Goal: Task Accomplishment & Management: Use online tool/utility

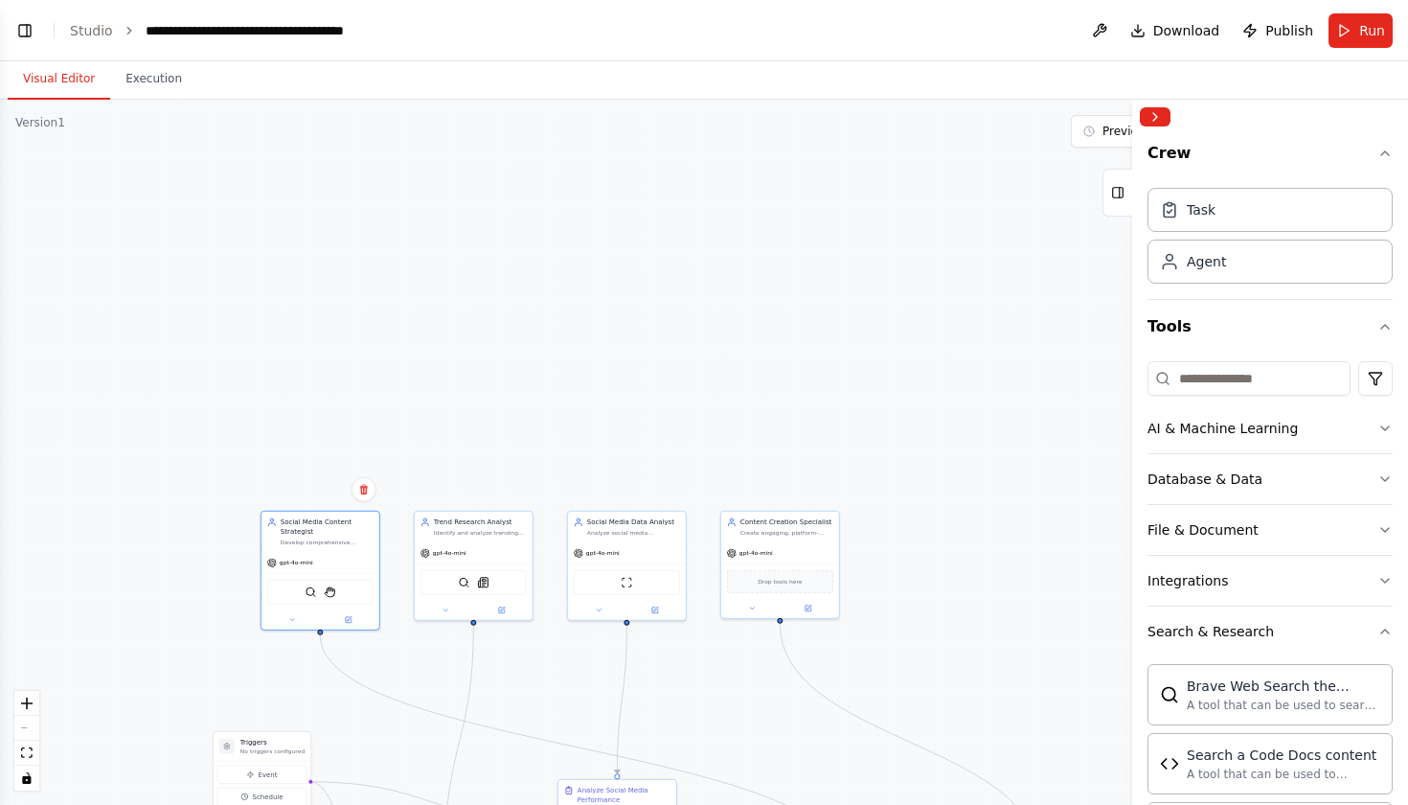
scroll to position [844, 0]
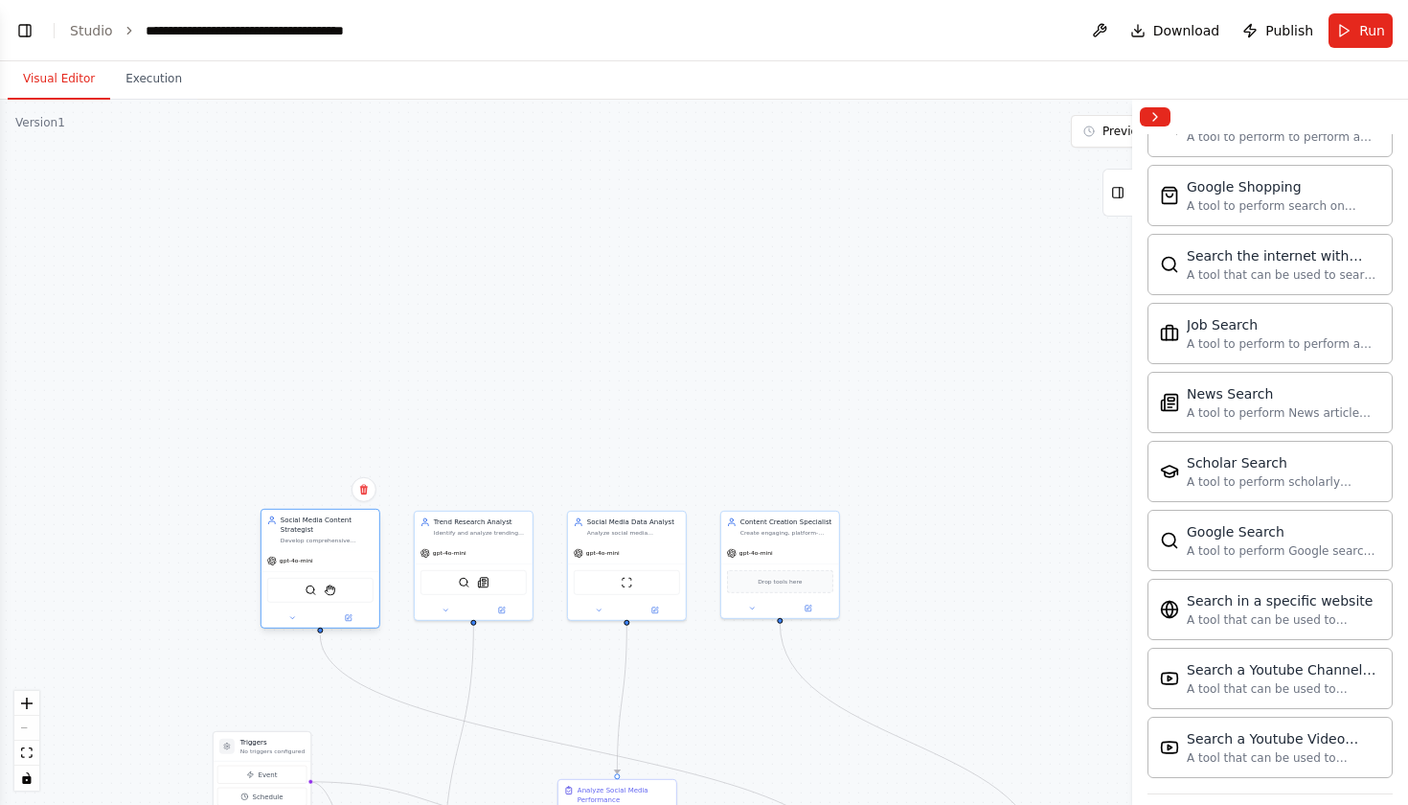
click at [340, 557] on div "gpt-4o-mini" at bounding box center [320, 560] width 118 height 21
click at [298, 617] on button at bounding box center [292, 617] width 55 height 11
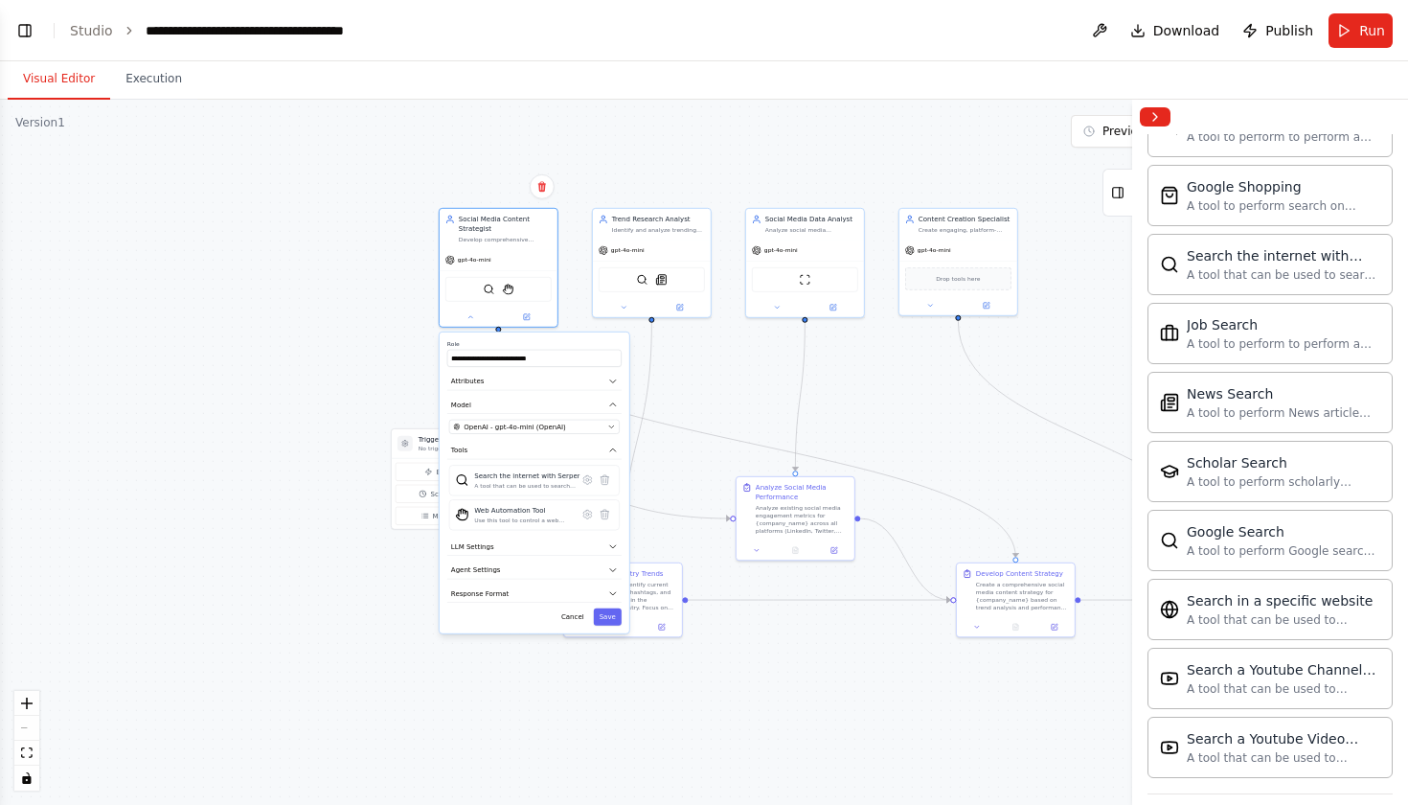
drag, startPoint x: 501, startPoint y: 405, endPoint x: 679, endPoint y: 100, distance: 353.7
click at [679, 101] on div ".deletable-edge-delete-btn { width: 20px; height: 20px; border: 0px solid #ffff…" at bounding box center [704, 452] width 1408 height 705
click at [608, 384] on button "Attributes" at bounding box center [534, 380] width 174 height 18
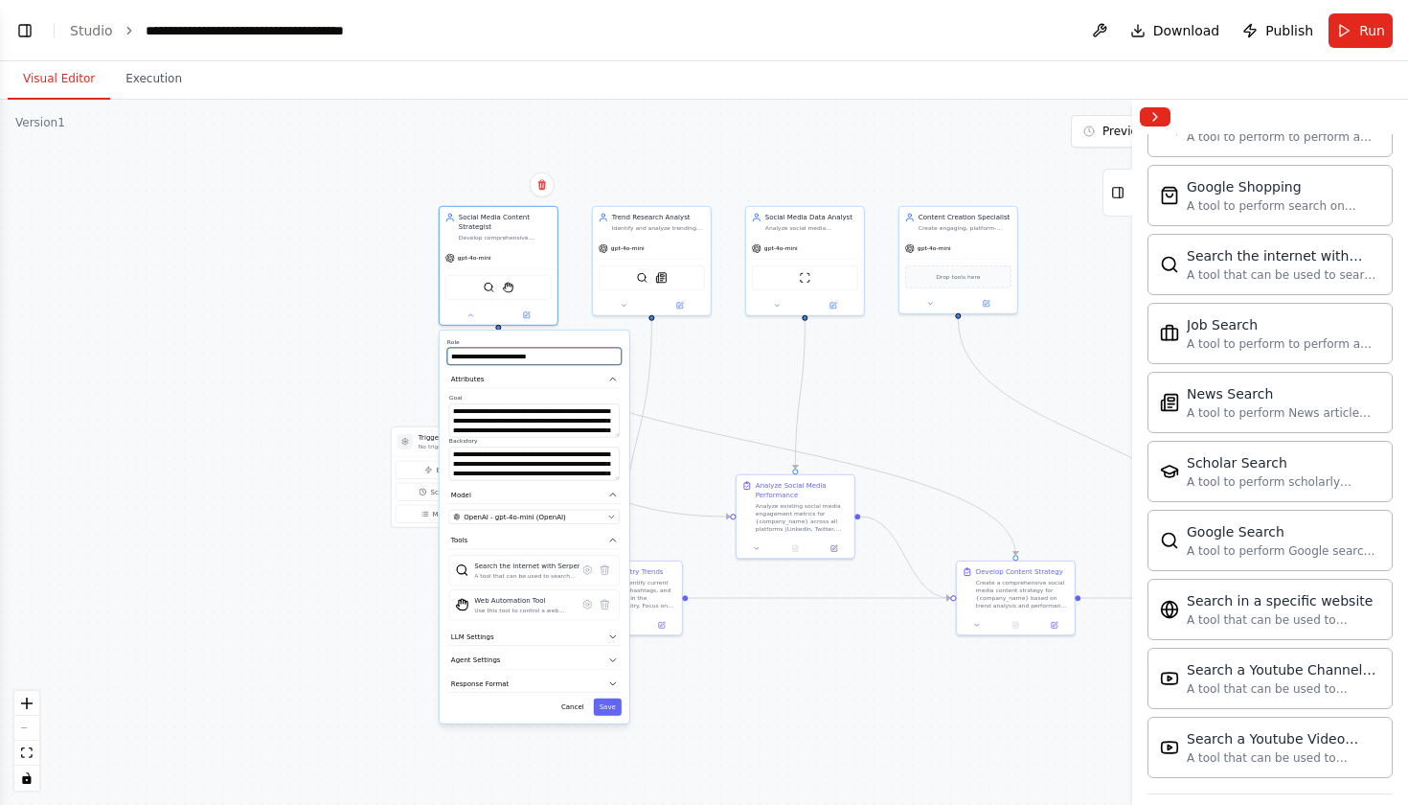
click at [577, 352] on input "**********" at bounding box center [534, 356] width 174 height 17
click at [489, 438] on label "Backstory" at bounding box center [534, 441] width 171 height 8
click at [548, 427] on textarea "**********" at bounding box center [534, 420] width 171 height 34
click at [455, 410] on textarea "**********" at bounding box center [534, 420] width 171 height 34
click at [457, 457] on textarea "**********" at bounding box center [534, 463] width 171 height 34
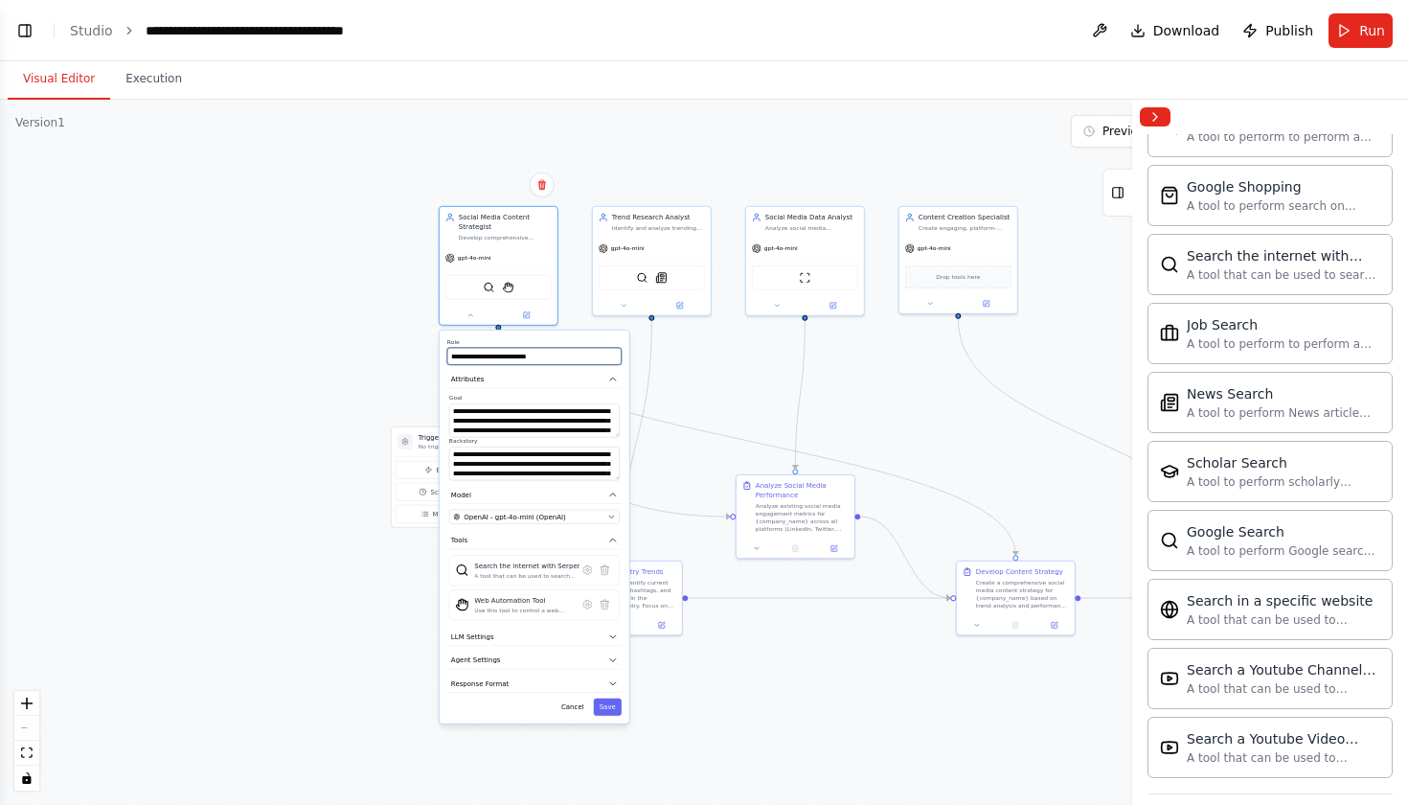
click at [532, 362] on input "**********" at bounding box center [534, 356] width 174 height 17
click at [351, 286] on div ".deletable-edge-delete-btn { width: 20px; height: 20px; border: 0px solid #ffff…" at bounding box center [704, 452] width 1408 height 705
click at [468, 318] on button at bounding box center [470, 312] width 54 height 11
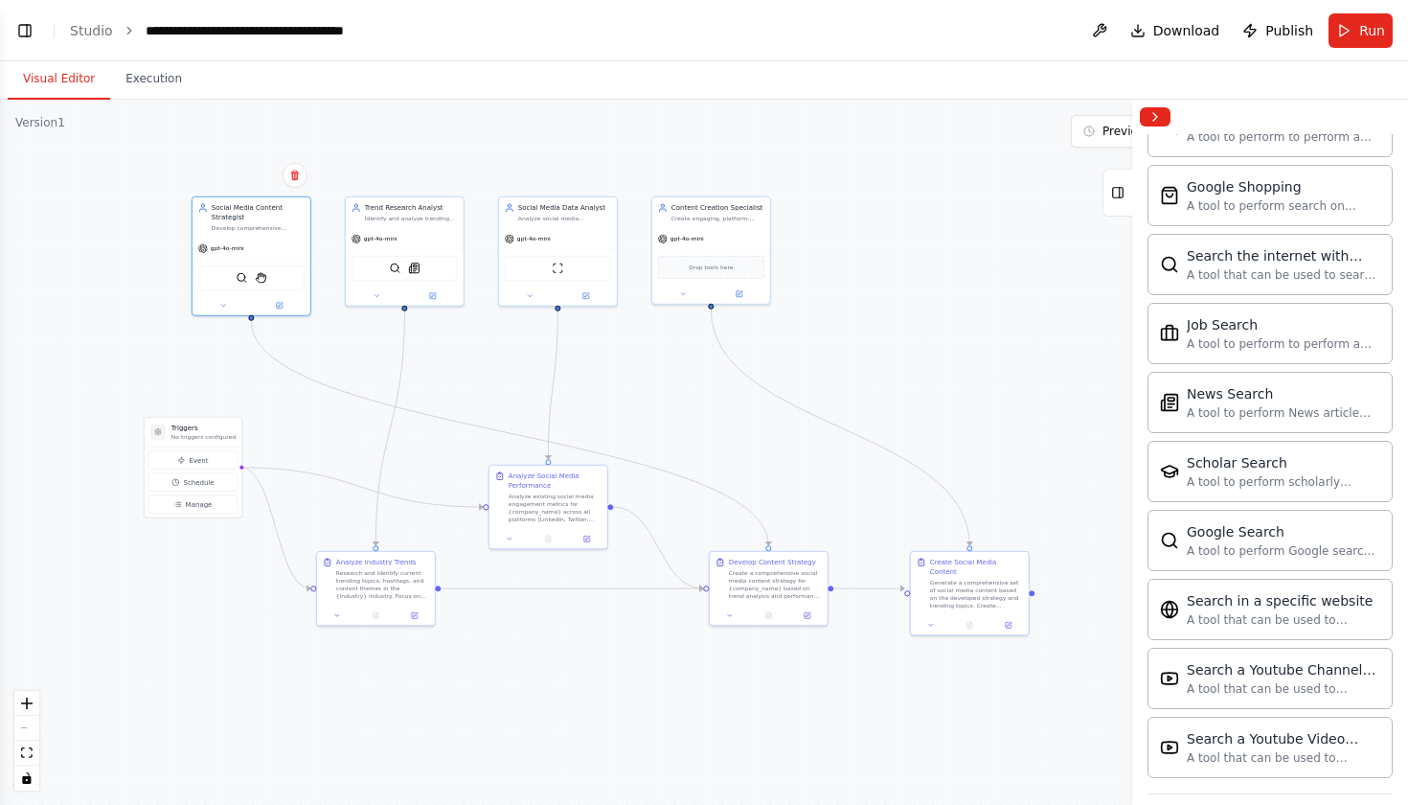
drag, startPoint x: 297, startPoint y: 293, endPoint x: 50, endPoint y: 284, distance: 247.3
click at [50, 284] on div ".deletable-edge-delete-btn { width: 20px; height: 20px; border: 0px solid #ffff…" at bounding box center [704, 452] width 1408 height 705
click at [184, 505] on button "Manage" at bounding box center [192, 504] width 89 height 18
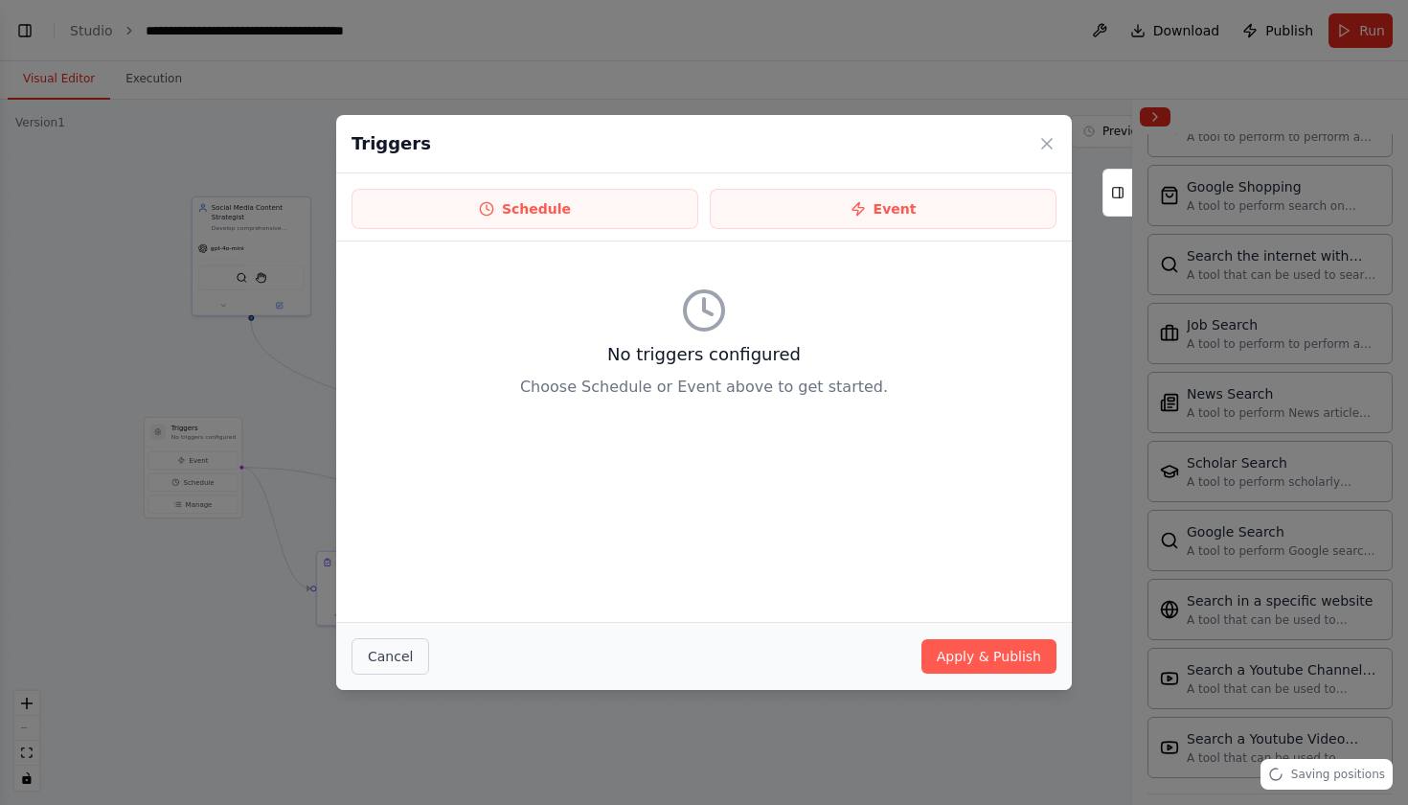
click at [407, 664] on button "Cancel" at bounding box center [391, 656] width 78 height 36
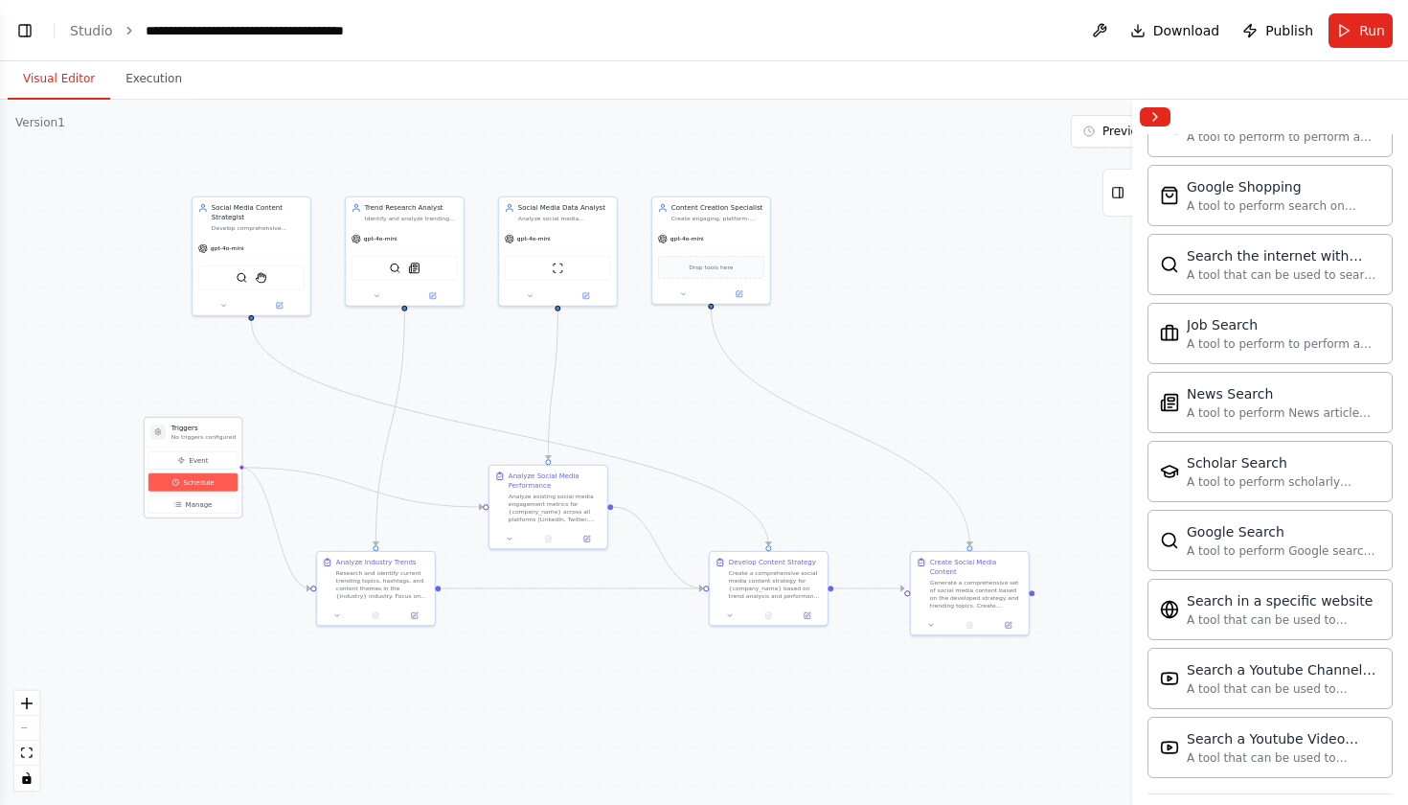
click at [207, 478] on span "Schedule" at bounding box center [198, 482] width 31 height 10
select select "******"
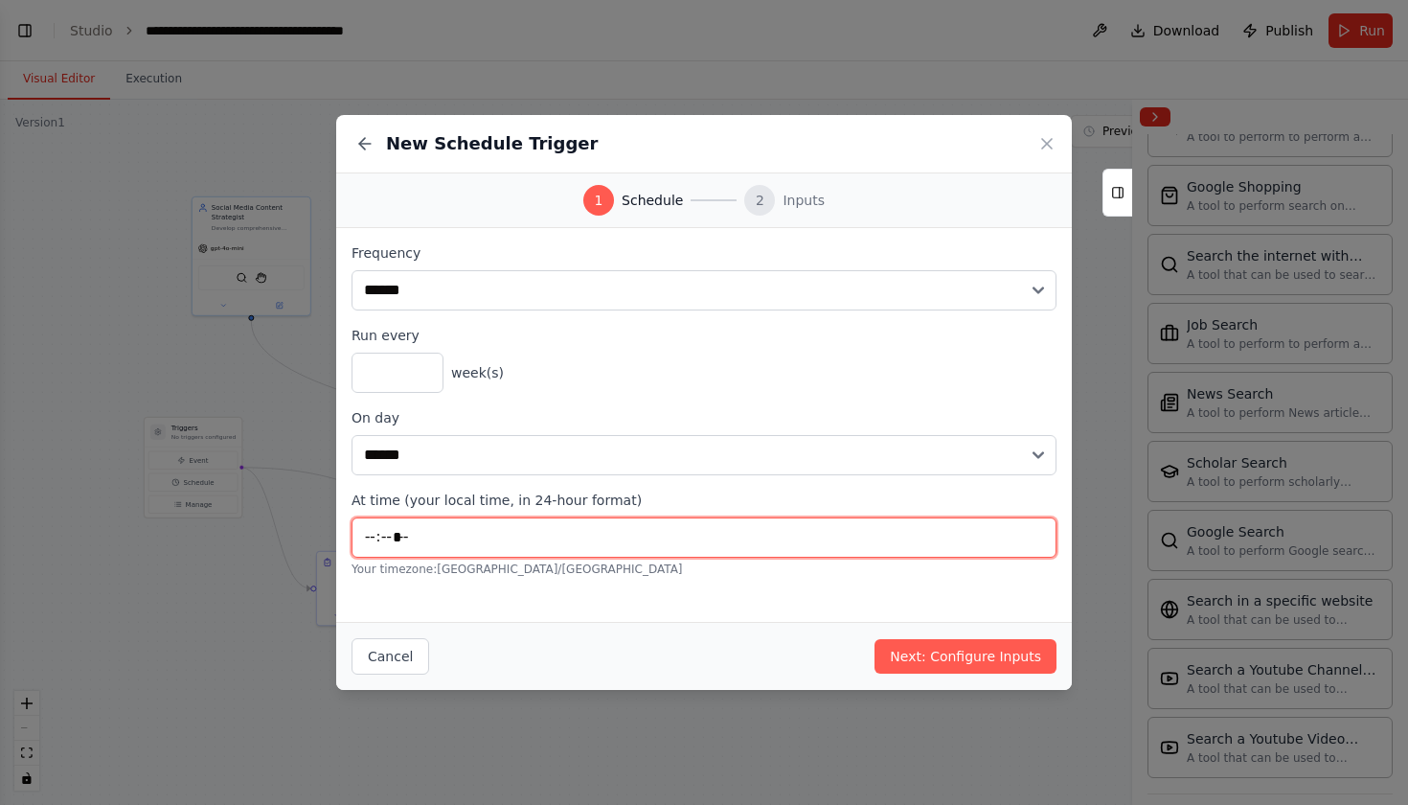
click at [509, 534] on input "*****" at bounding box center [704, 537] width 705 height 40
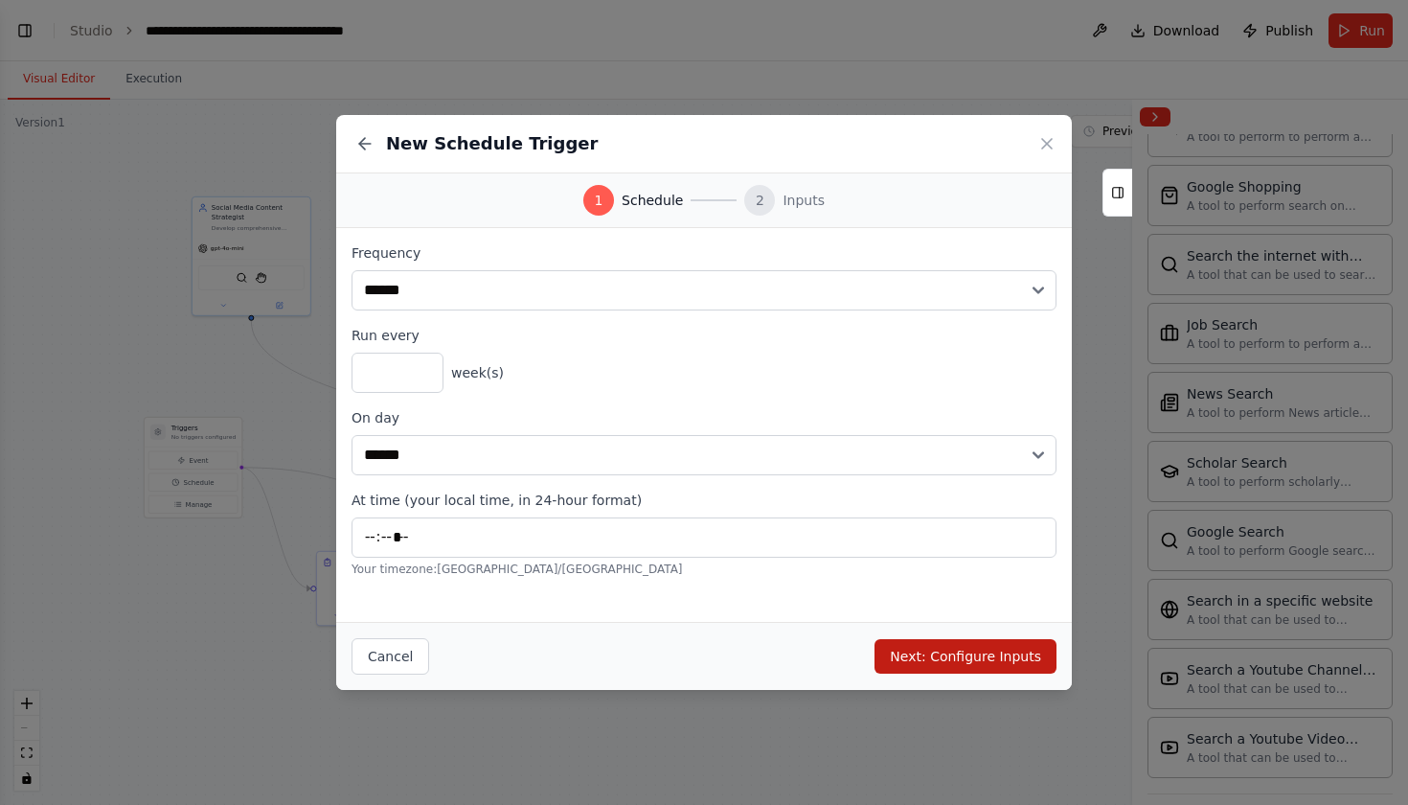
click at [935, 645] on button "Next: Configure Inputs" at bounding box center [966, 656] width 182 height 34
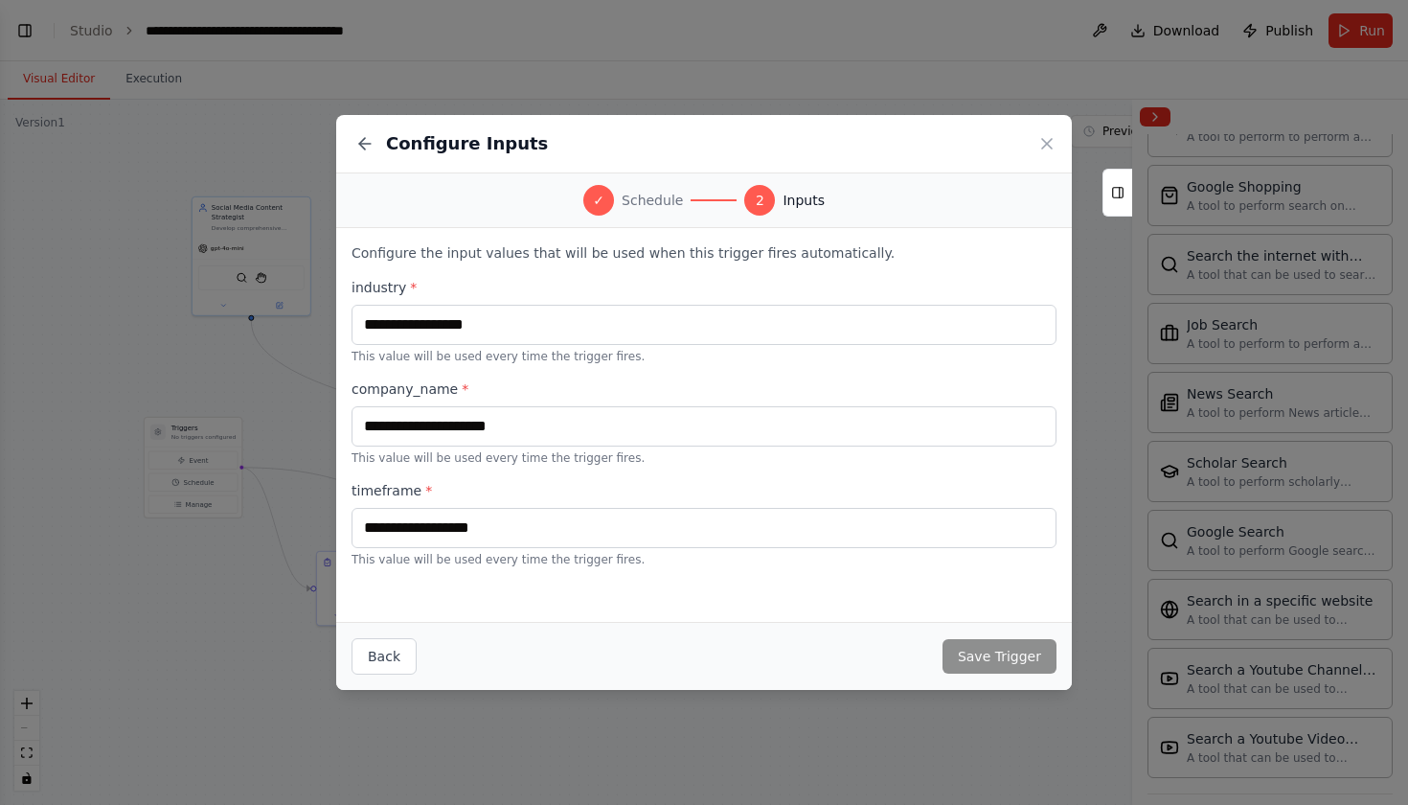
scroll to position [0, 0]
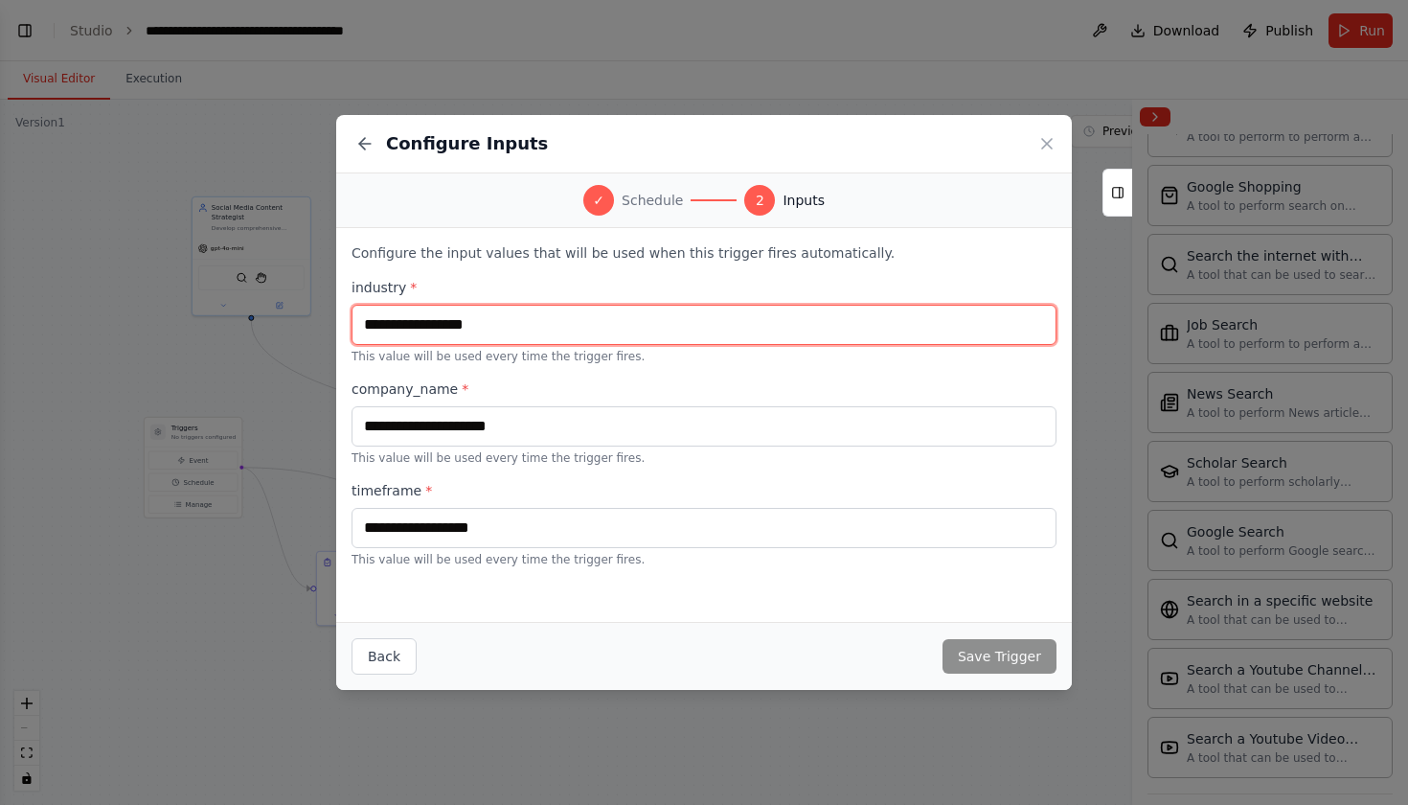
click at [448, 323] on input "text" at bounding box center [704, 325] width 705 height 40
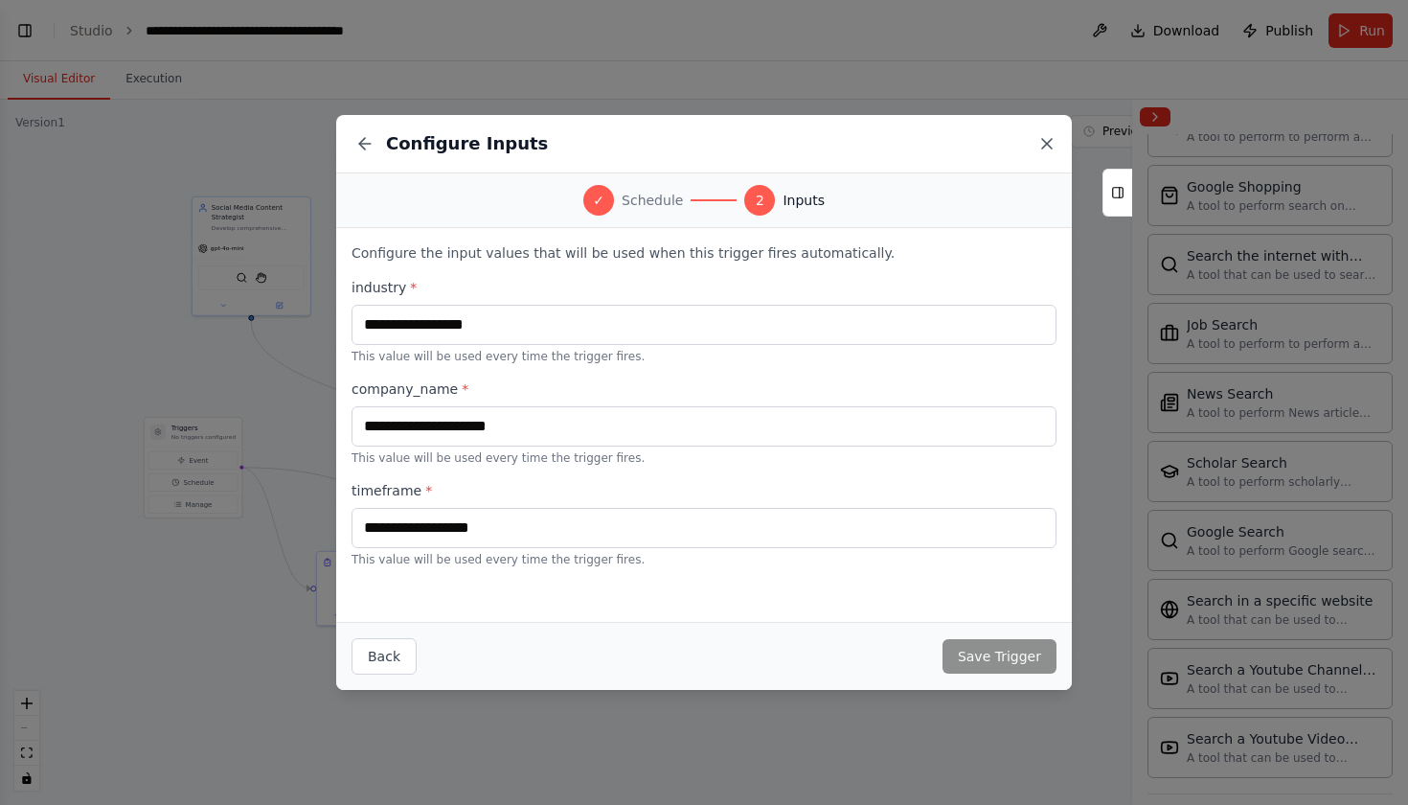
click at [1047, 141] on icon at bounding box center [1046, 143] width 19 height 19
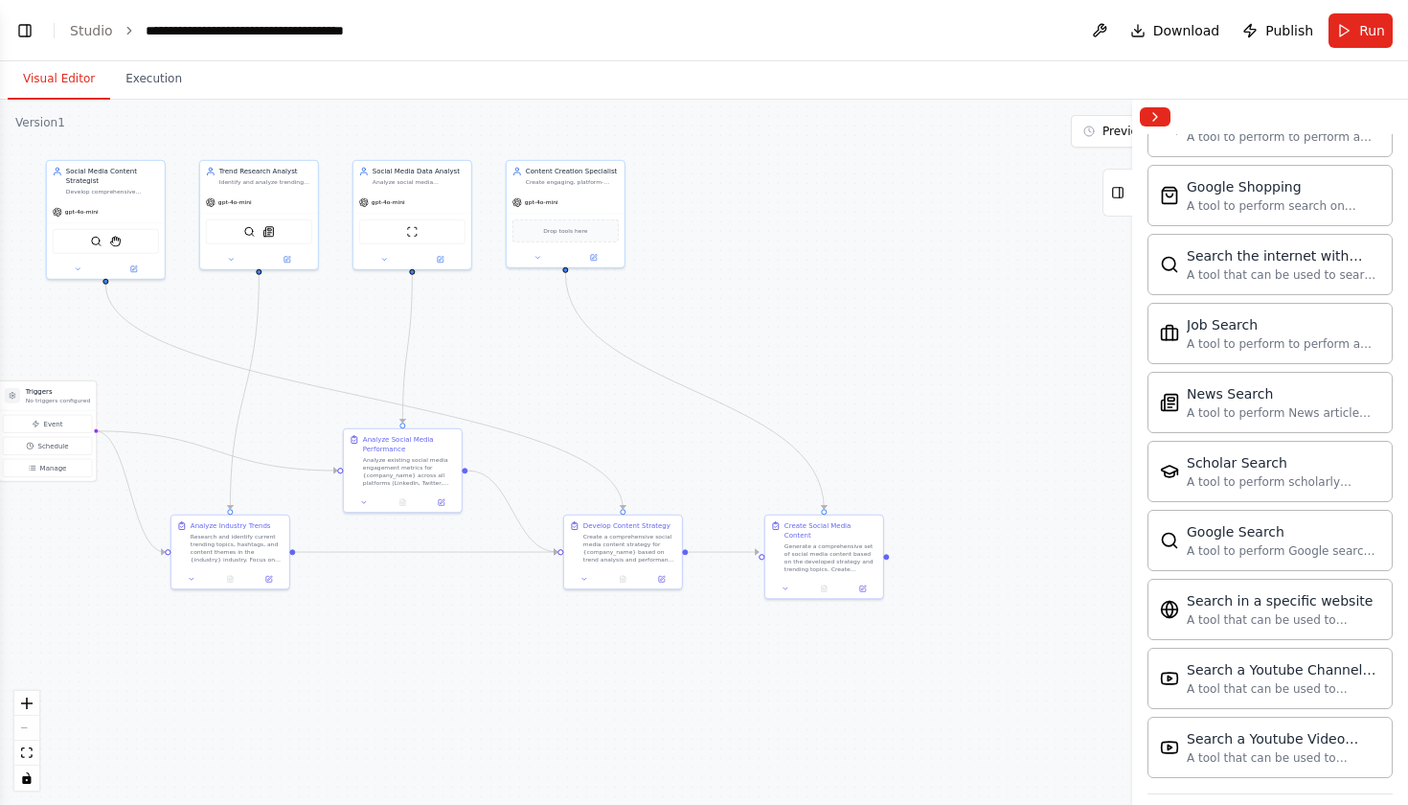
drag, startPoint x: 918, startPoint y: 352, endPoint x: 772, endPoint y: 315, distance: 150.3
click at [772, 315] on div ".deletable-edge-delete-btn { width: 20px; height: 20px; border: 0px solid #ffff…" at bounding box center [704, 452] width 1408 height 705
drag, startPoint x: 887, startPoint y: 551, endPoint x: 969, endPoint y: 450, distance: 130.0
click at [969, 450] on div ".deletable-edge-delete-btn { width: 20px; height: 20px; border: 0px solid #ffff…" at bounding box center [704, 452] width 1408 height 705
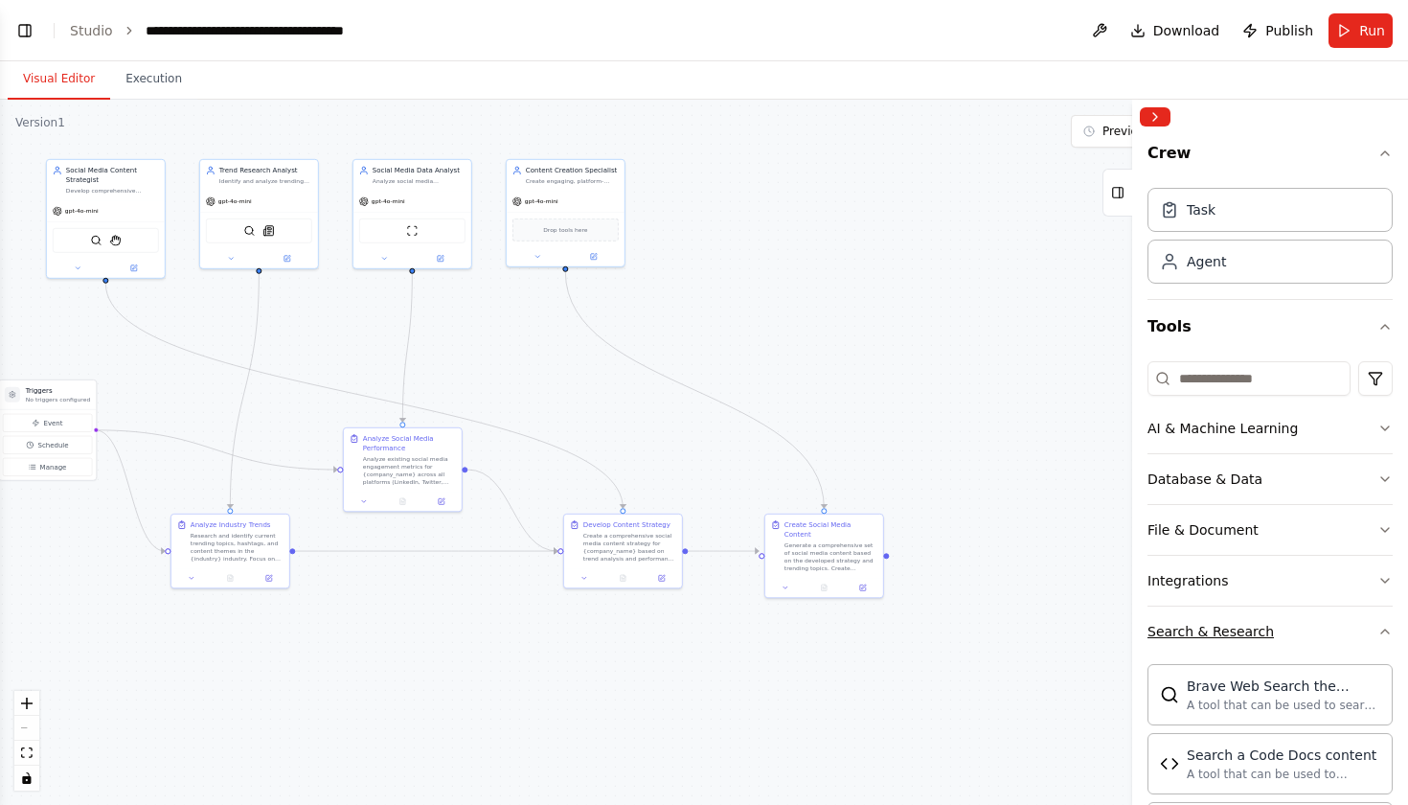
click at [1375, 638] on button "Search & Research" at bounding box center [1270, 631] width 245 height 50
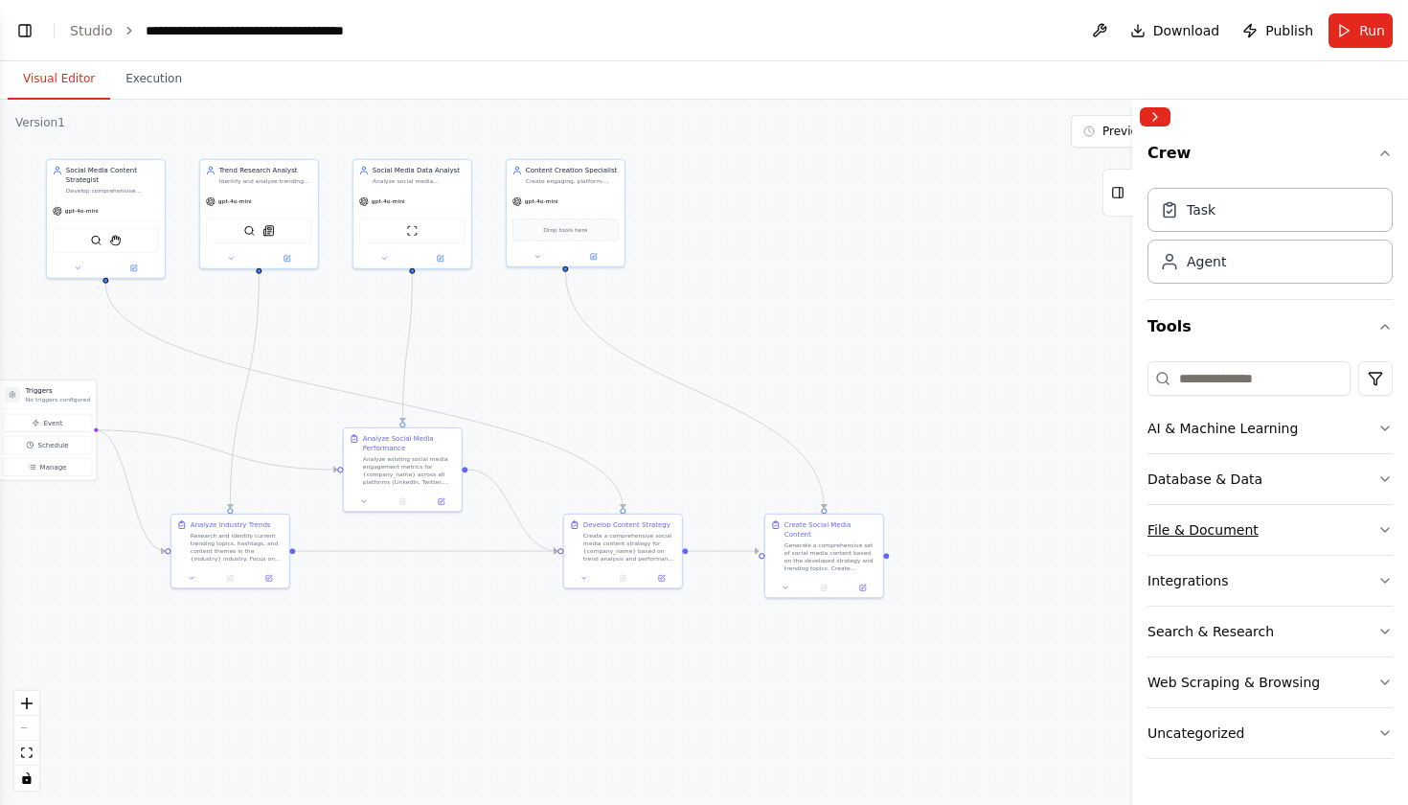
click at [1349, 520] on button "File & Document" at bounding box center [1270, 530] width 245 height 50
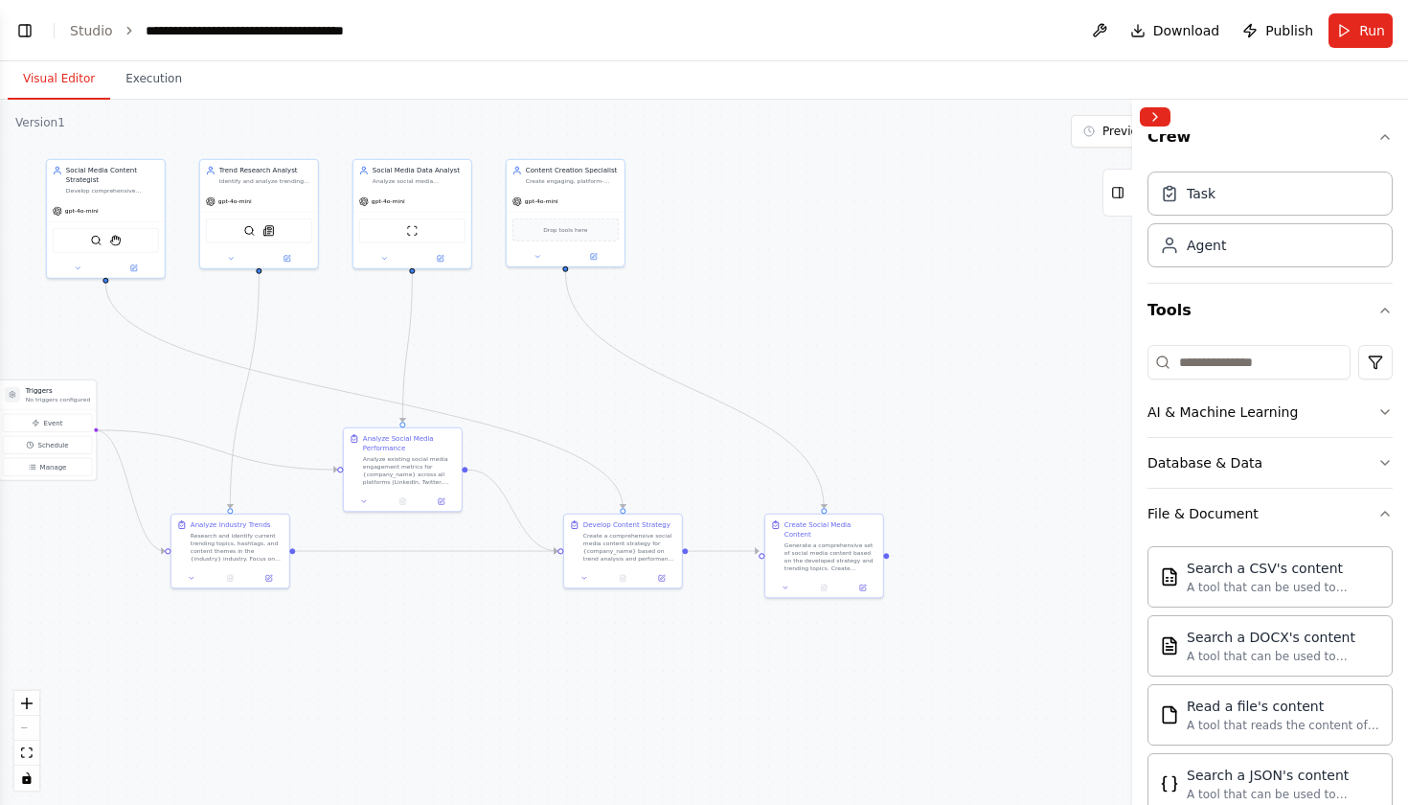
scroll to position [7, 0]
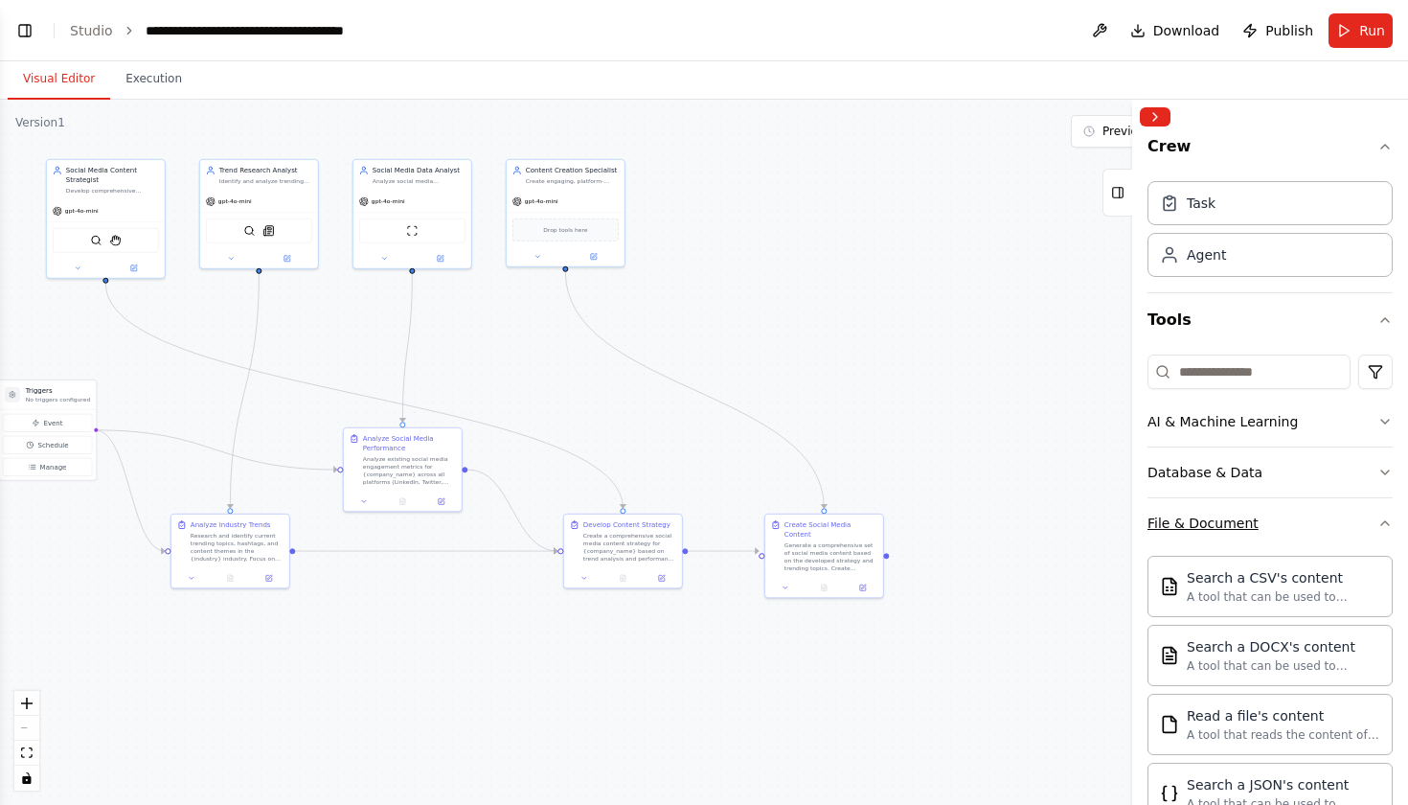
click at [1390, 524] on icon "button" at bounding box center [1384, 522] width 15 height 15
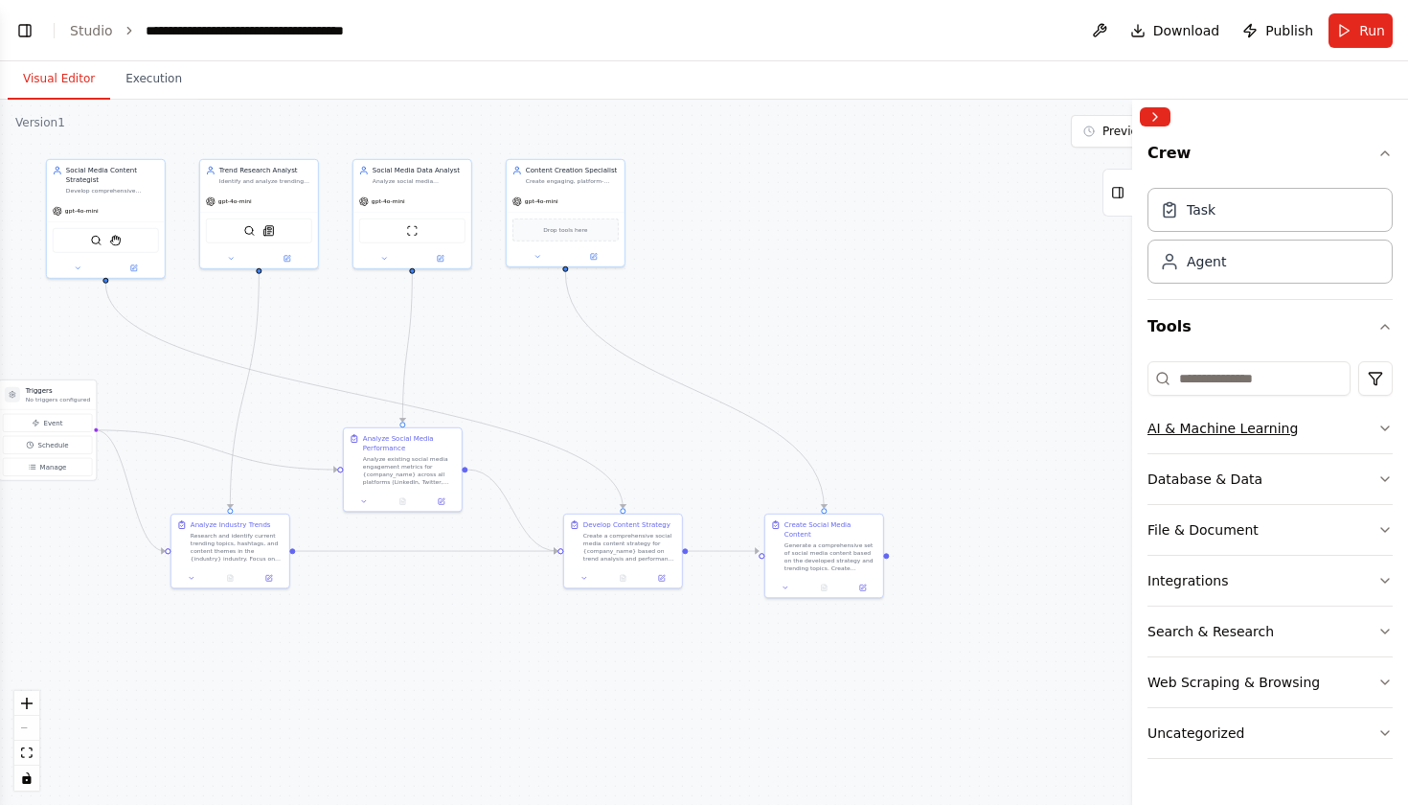
click at [1376, 431] on button "AI & Machine Learning" at bounding box center [1270, 428] width 245 height 50
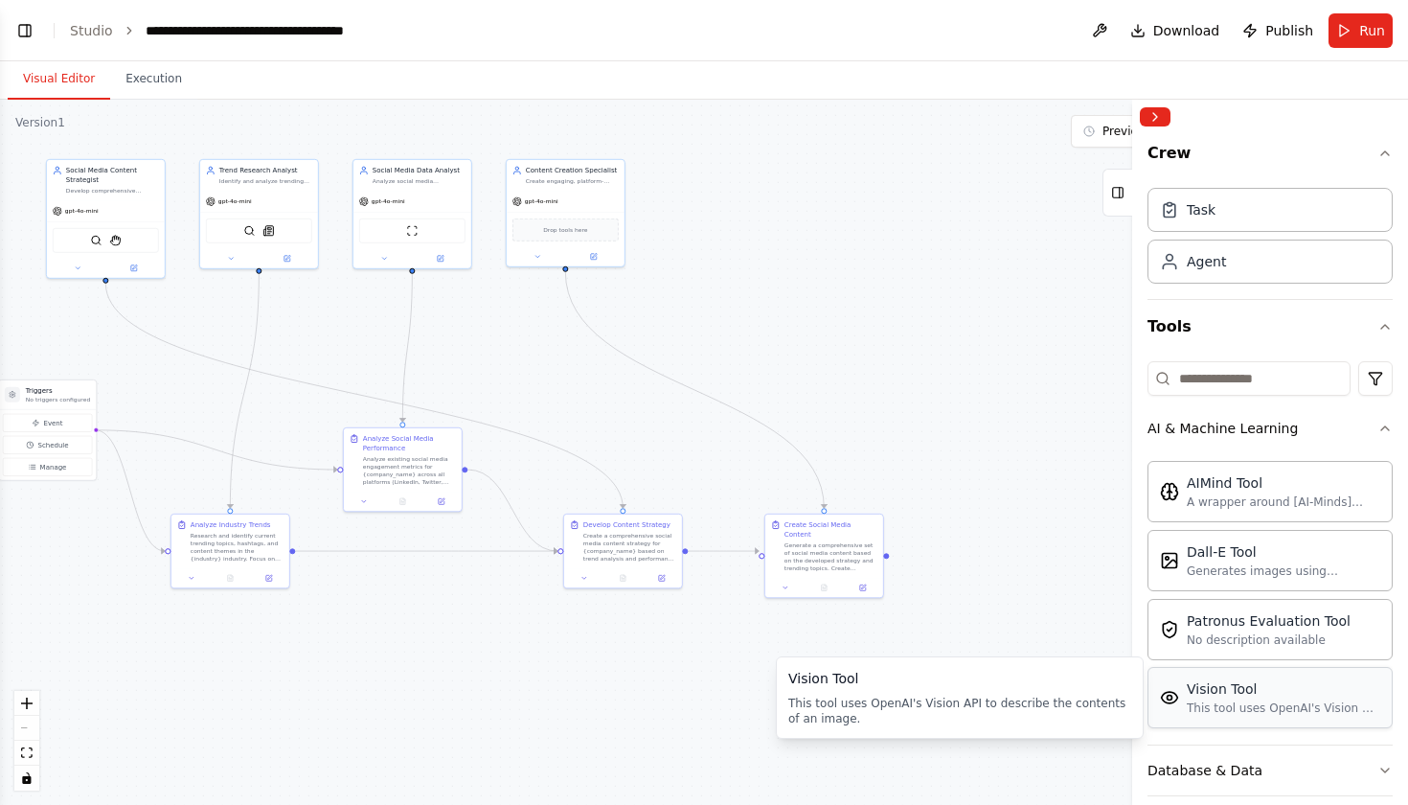
scroll to position [48, 0]
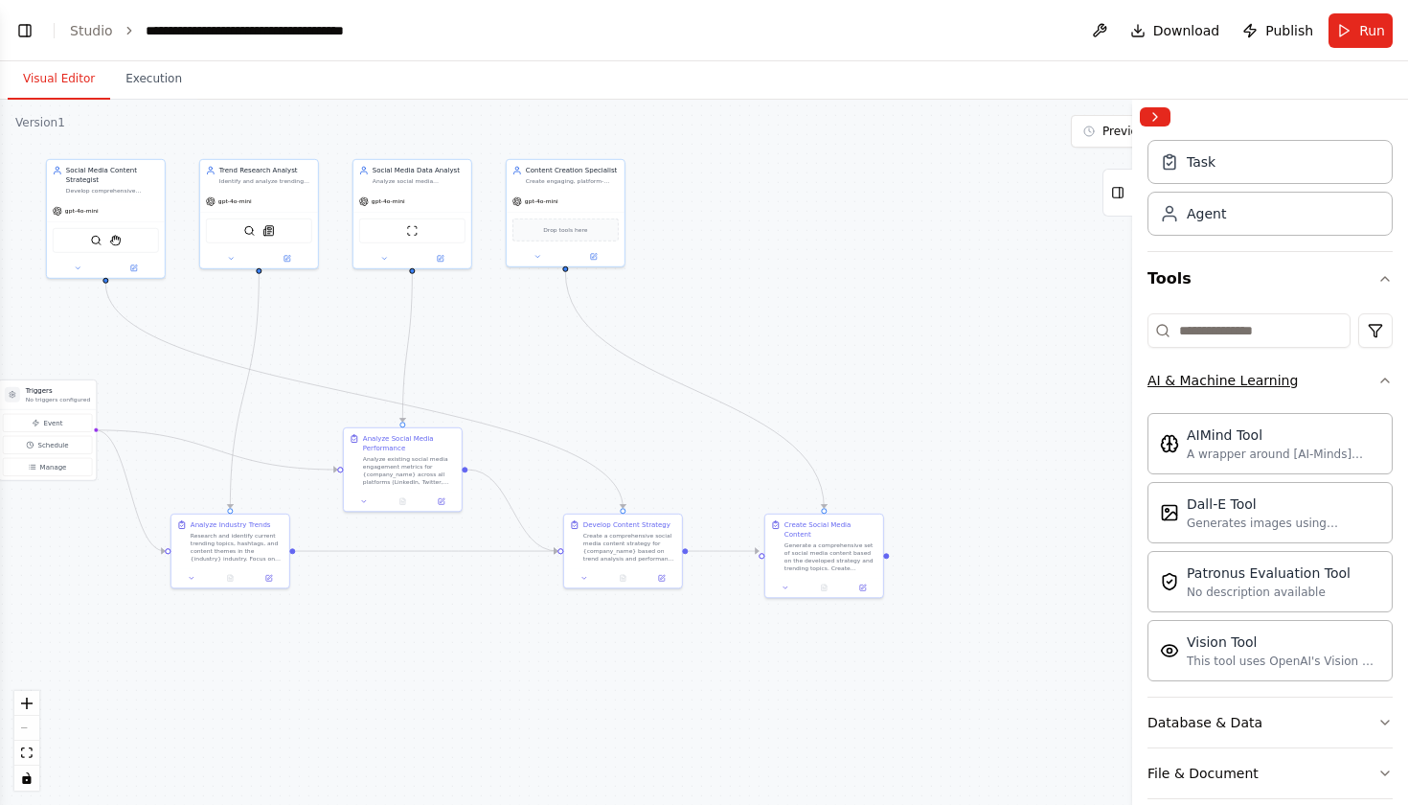
click at [1388, 377] on icon "button" at bounding box center [1384, 380] width 15 height 15
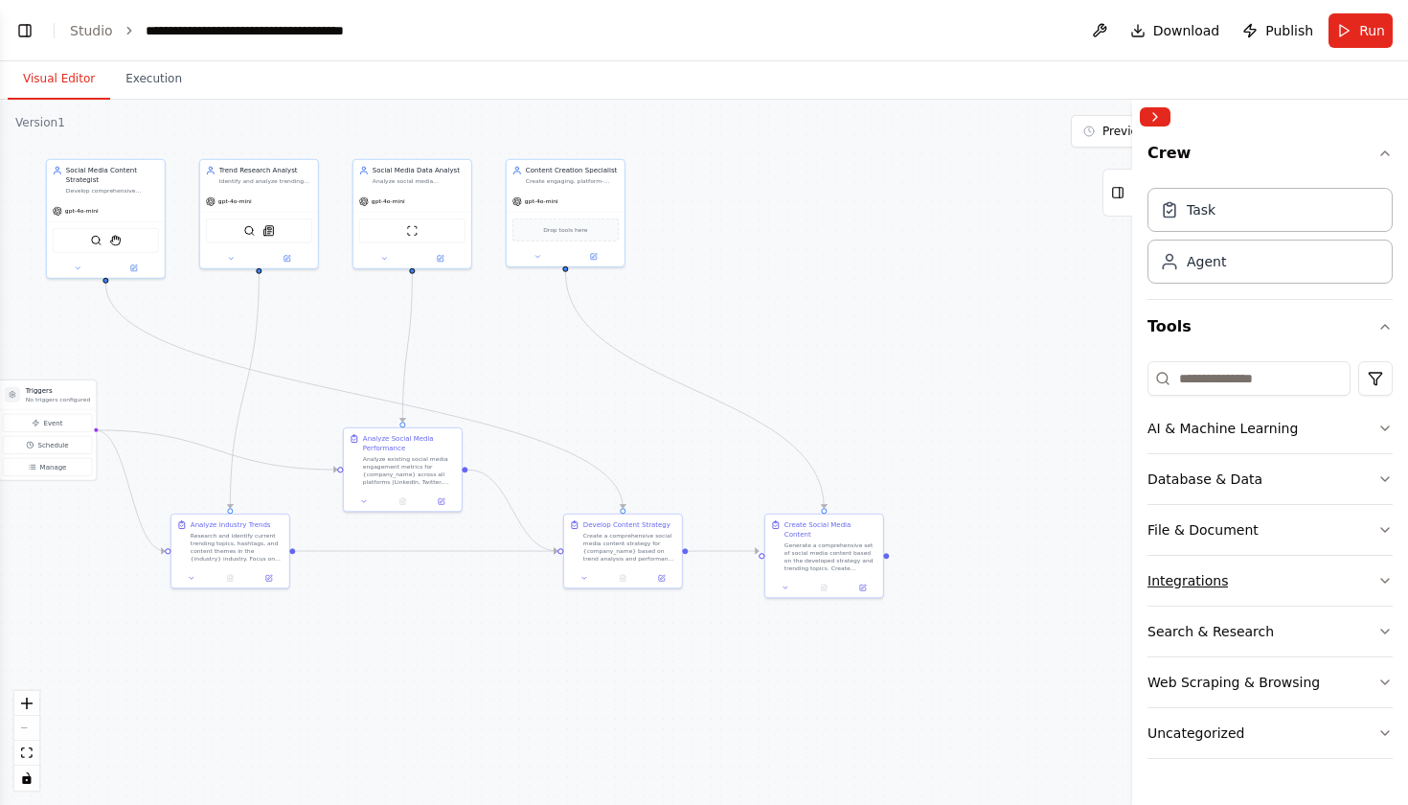
click at [1288, 579] on button "Integrations" at bounding box center [1270, 581] width 245 height 50
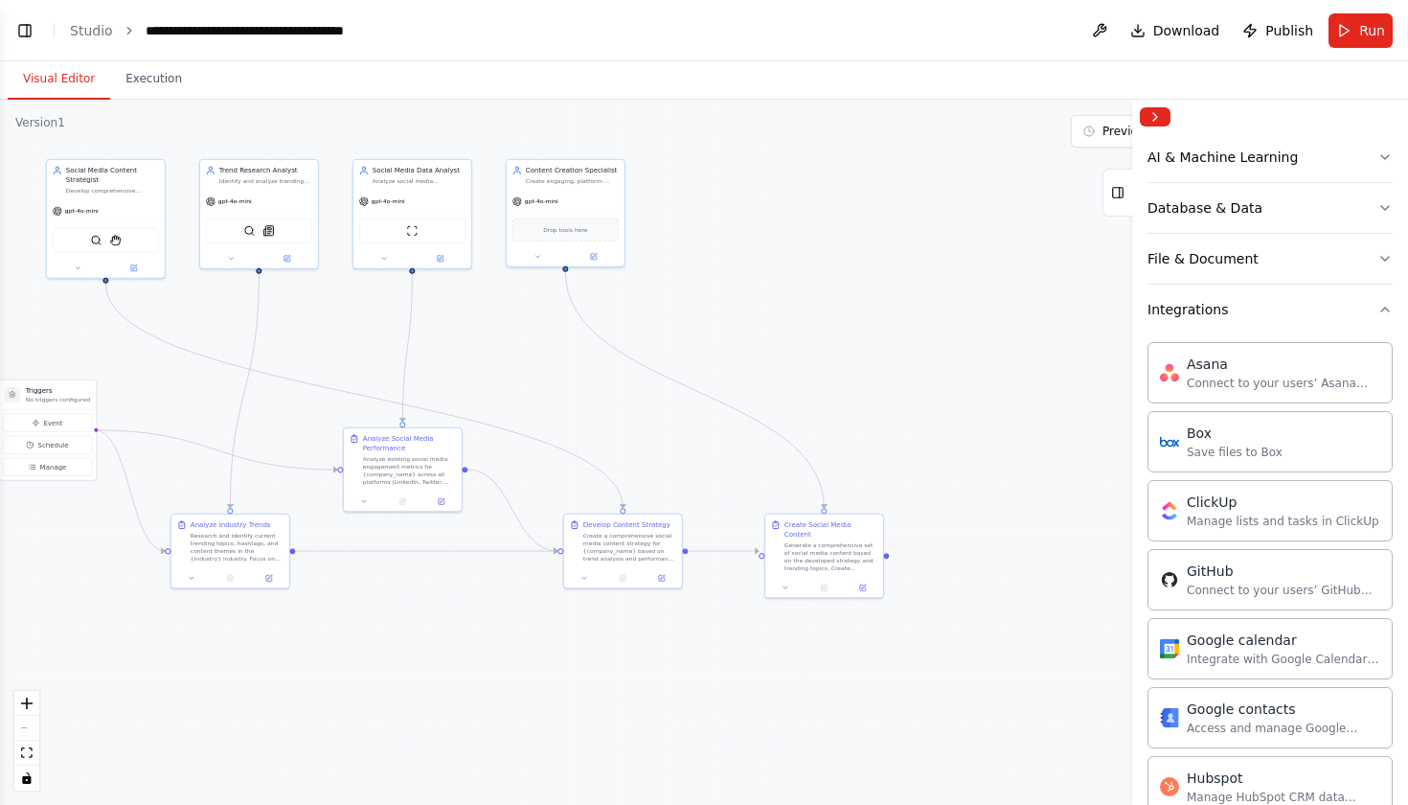
scroll to position [250, 0]
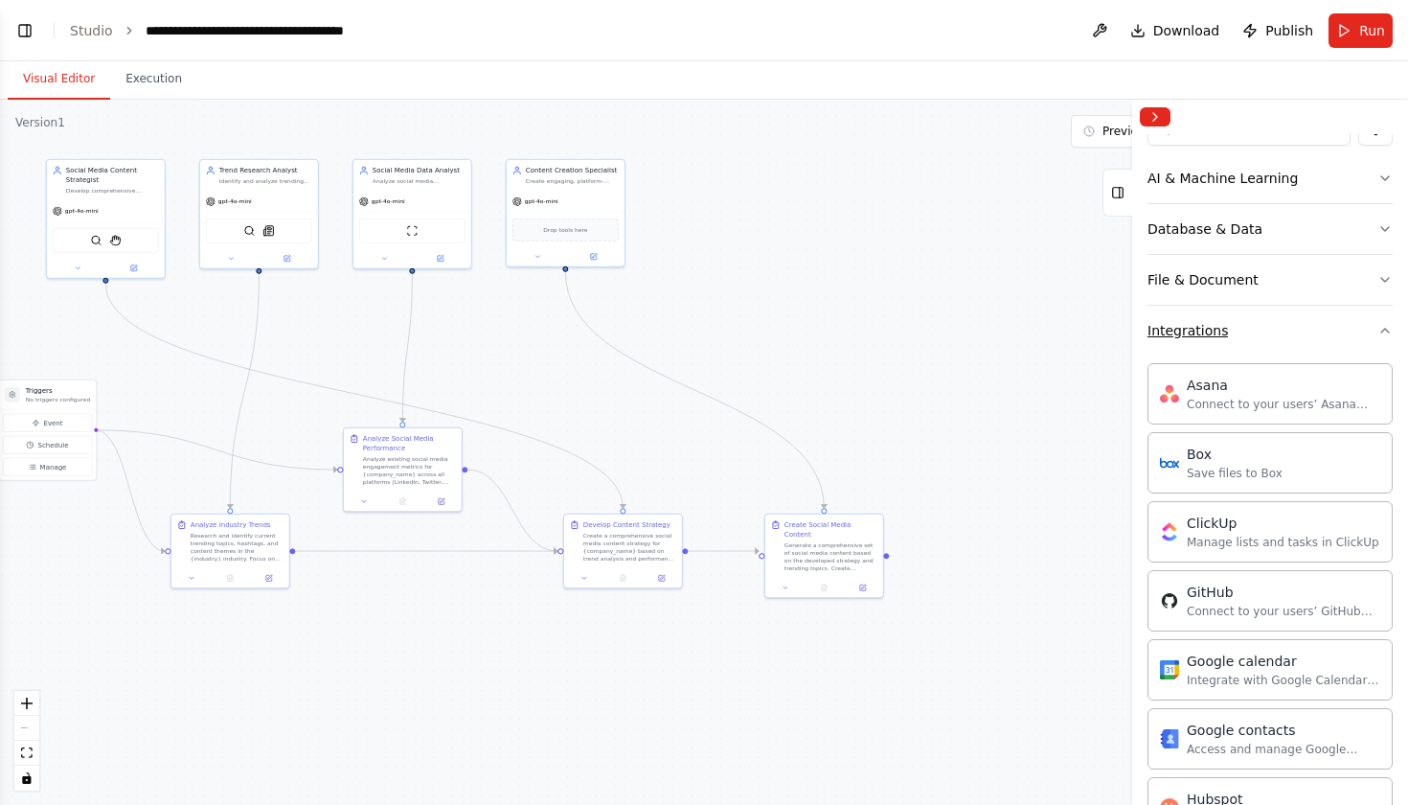
click at [1374, 341] on button "Integrations" at bounding box center [1270, 331] width 245 height 50
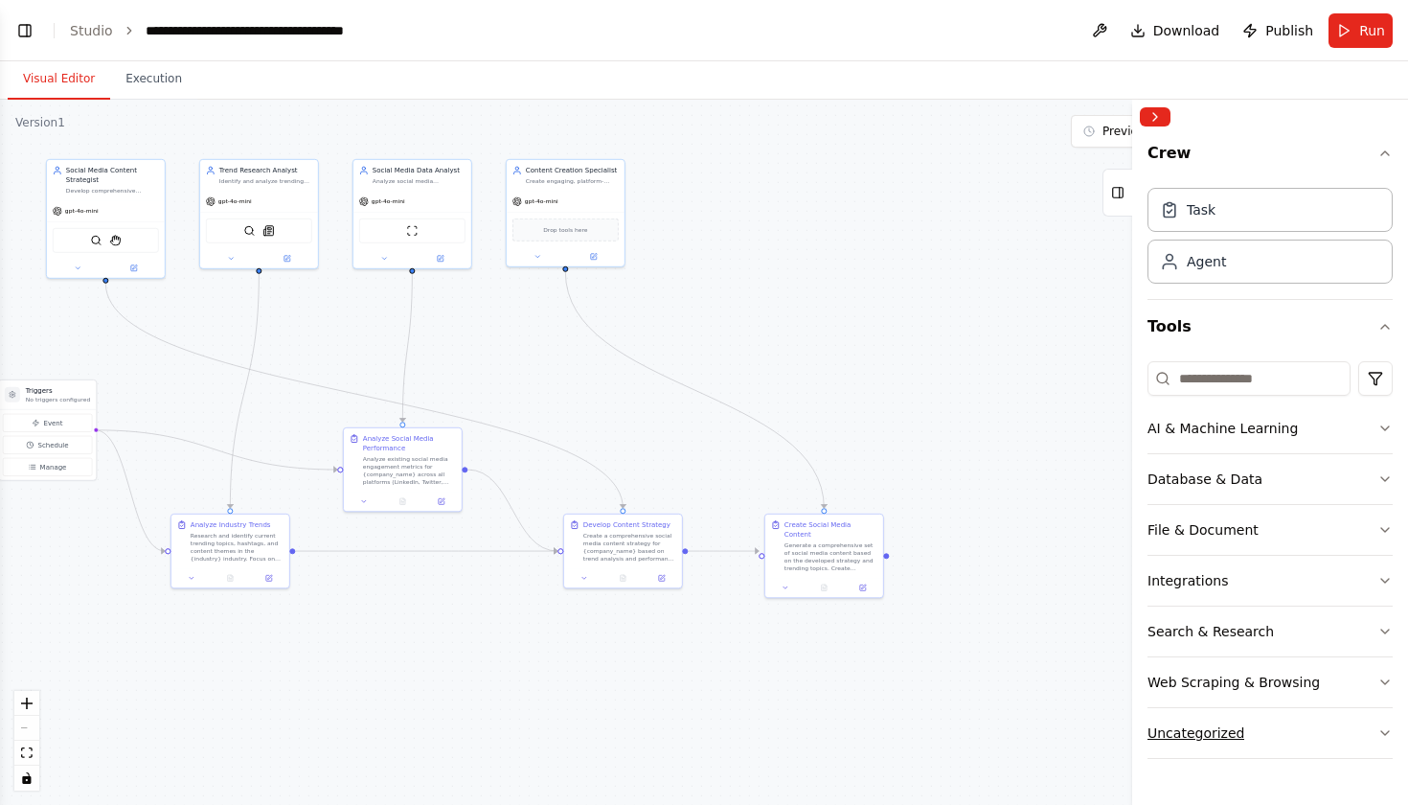
click at [1326, 716] on button "Uncategorized" at bounding box center [1270, 733] width 245 height 50
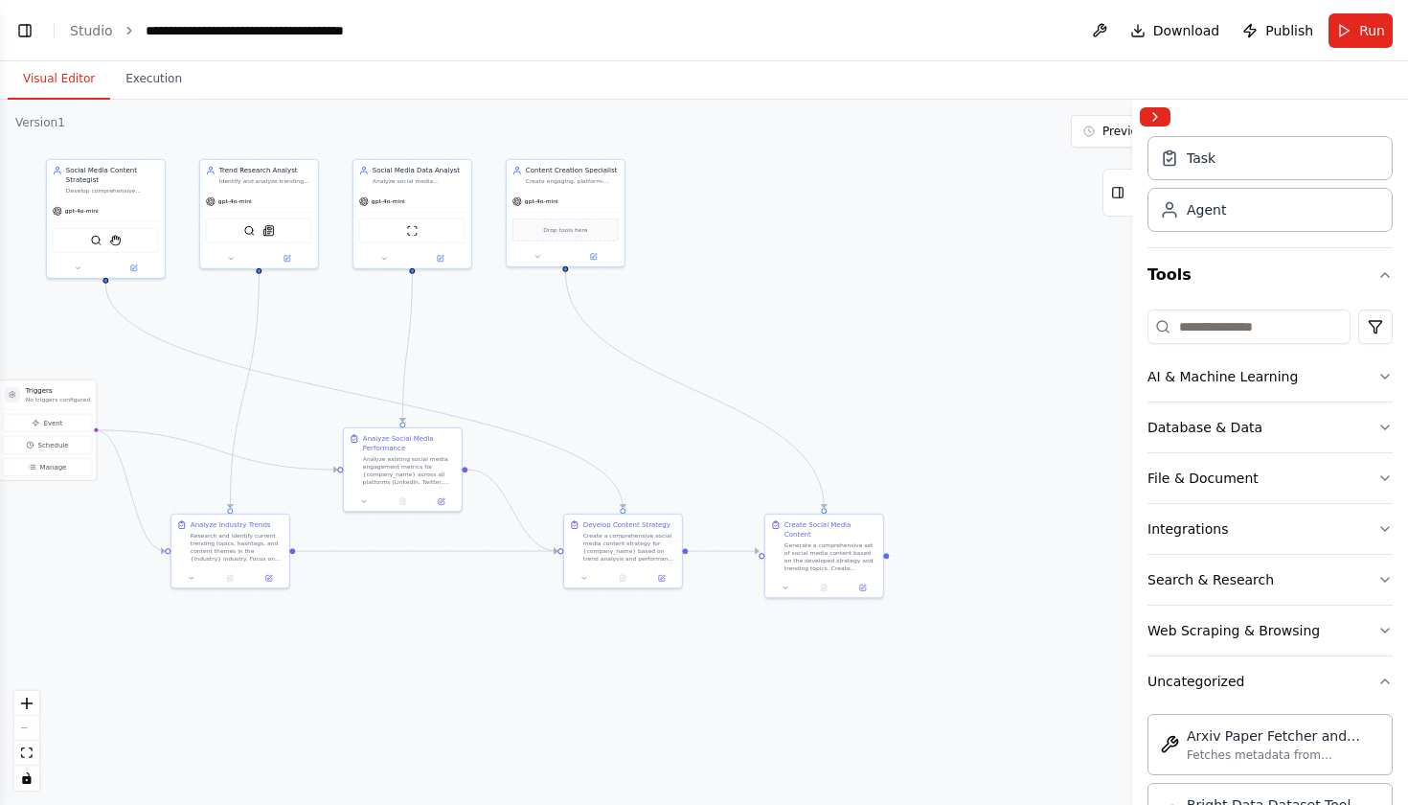
scroll to position [52, 0]
click at [1375, 684] on button "Uncategorized" at bounding box center [1270, 681] width 245 height 50
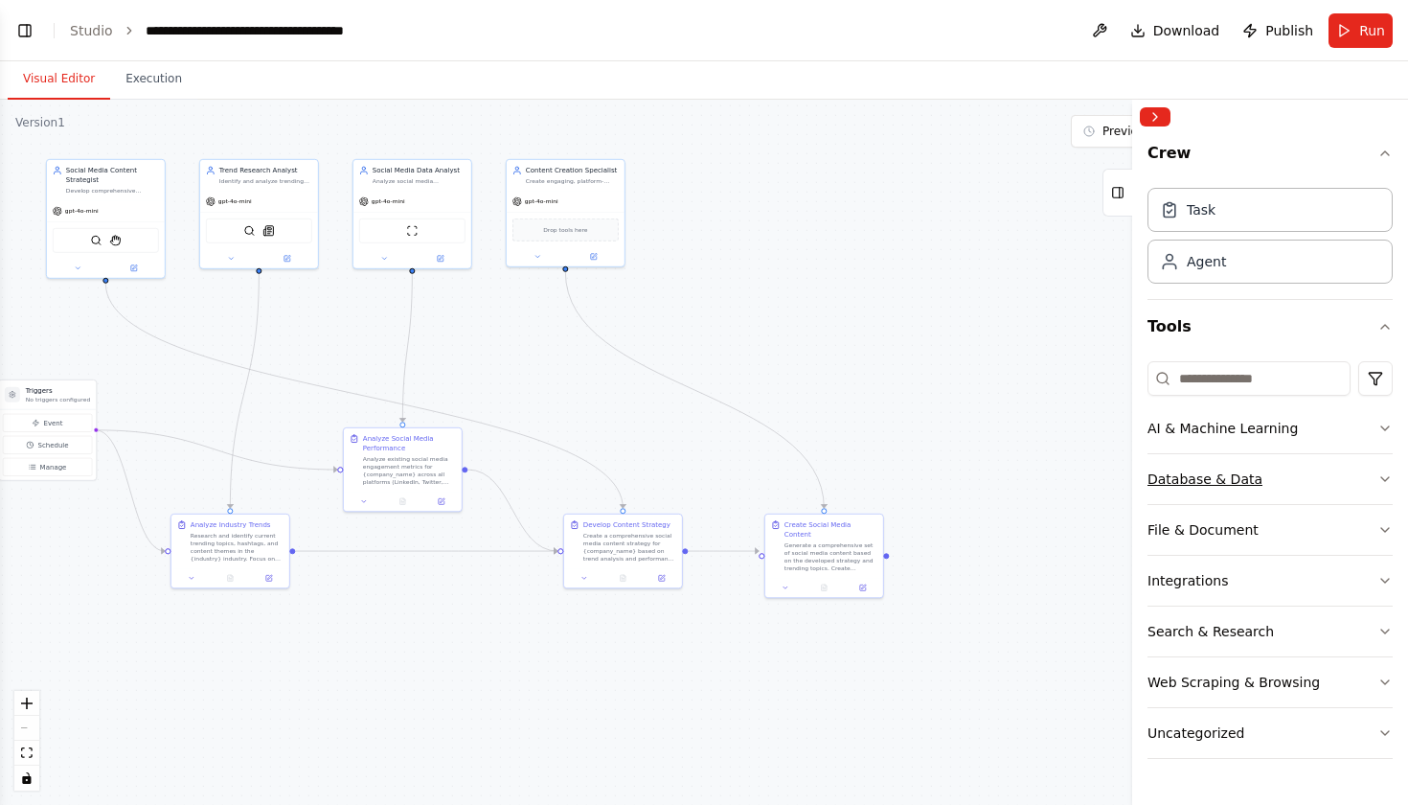
scroll to position [0, 0]
click at [1325, 474] on button "Database & Data" at bounding box center [1270, 479] width 245 height 50
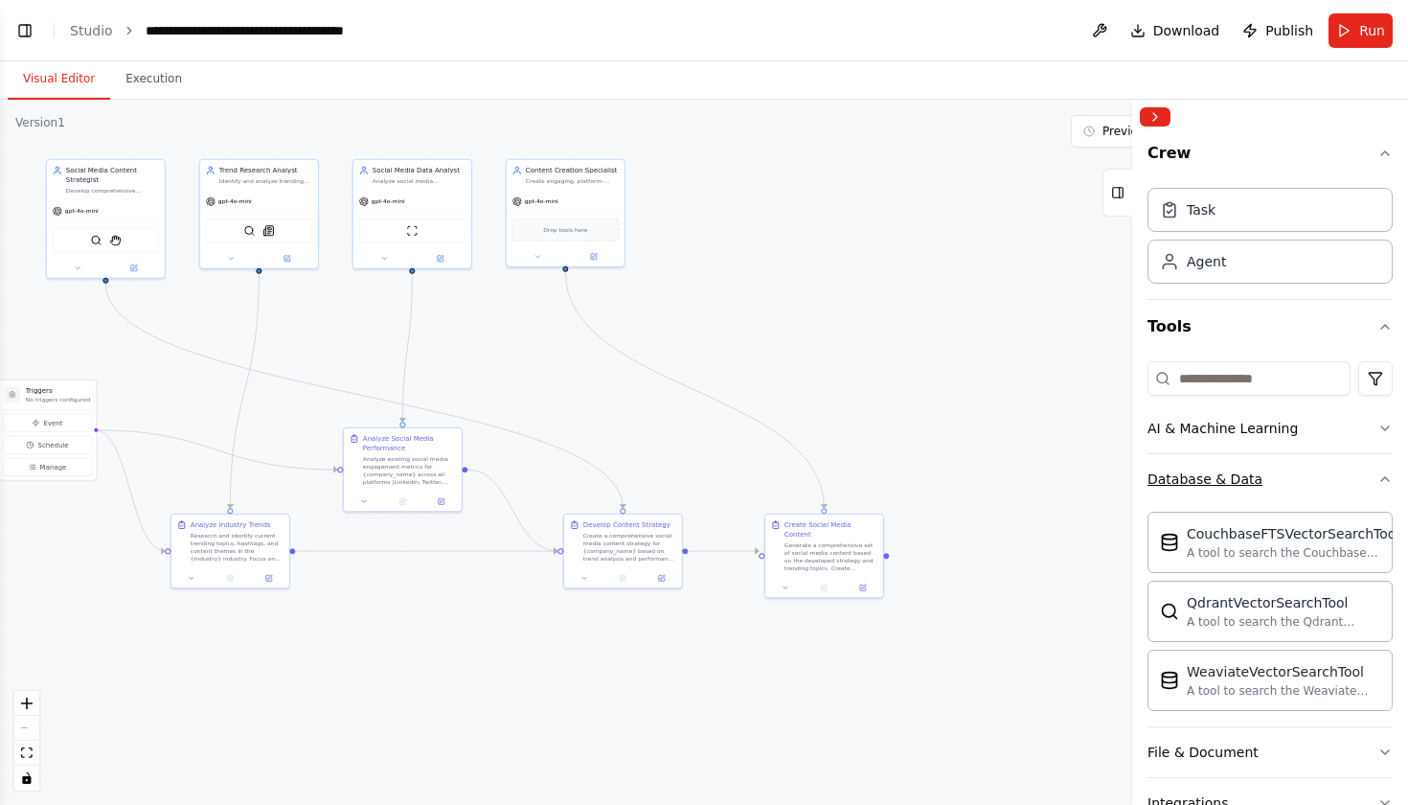
click at [1325, 474] on button "Database & Data" at bounding box center [1270, 479] width 245 height 50
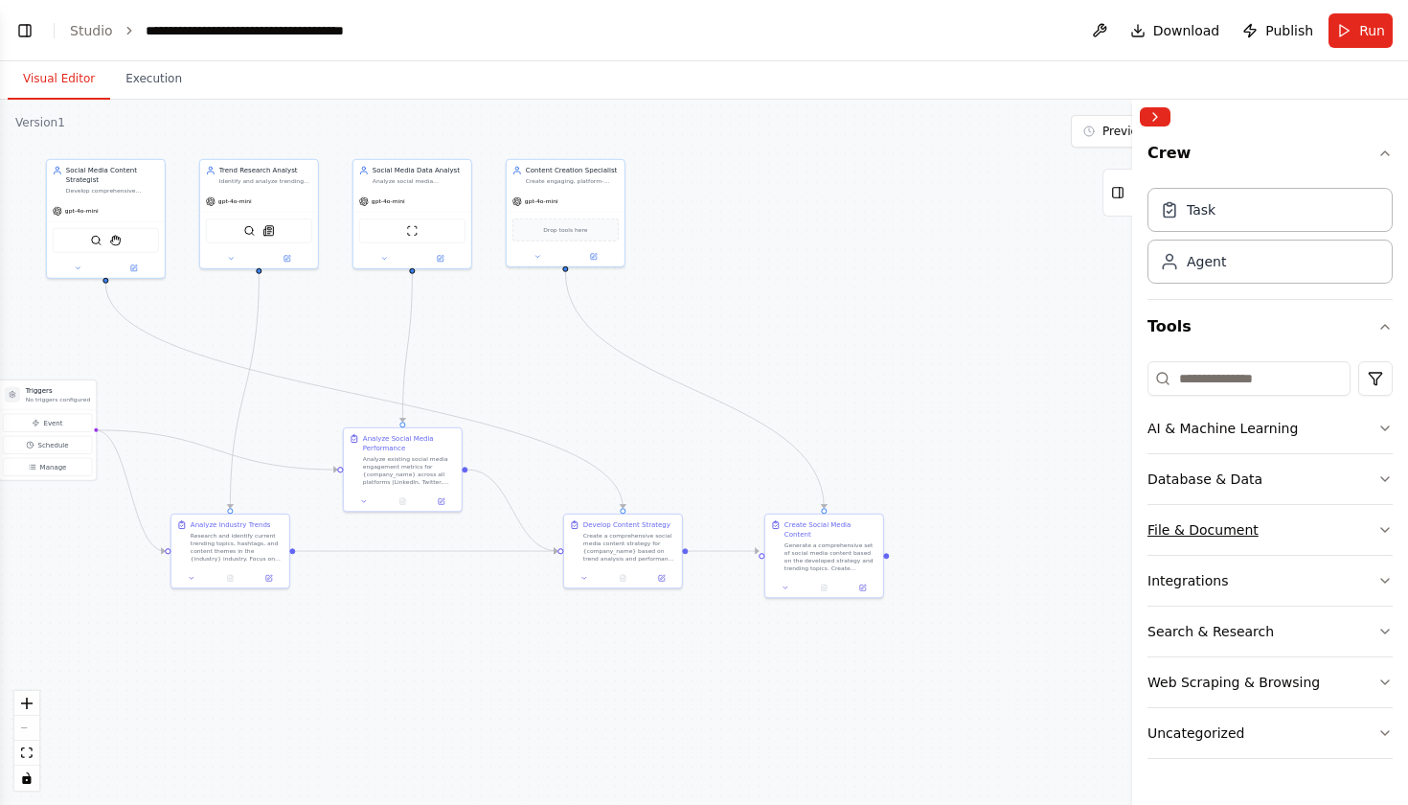
click at [1309, 531] on button "File & Document" at bounding box center [1270, 530] width 245 height 50
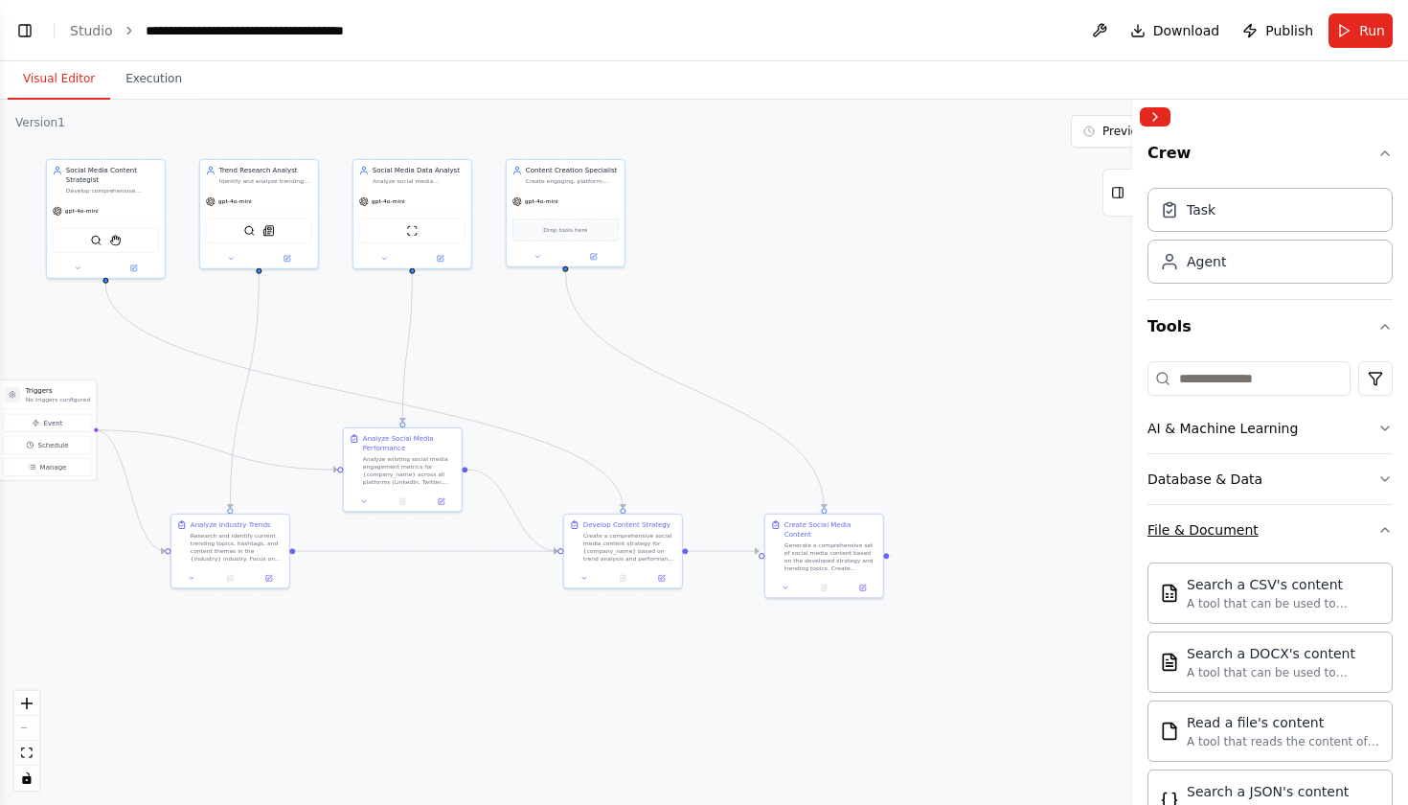
click at [1309, 531] on button "File & Document" at bounding box center [1270, 530] width 245 height 50
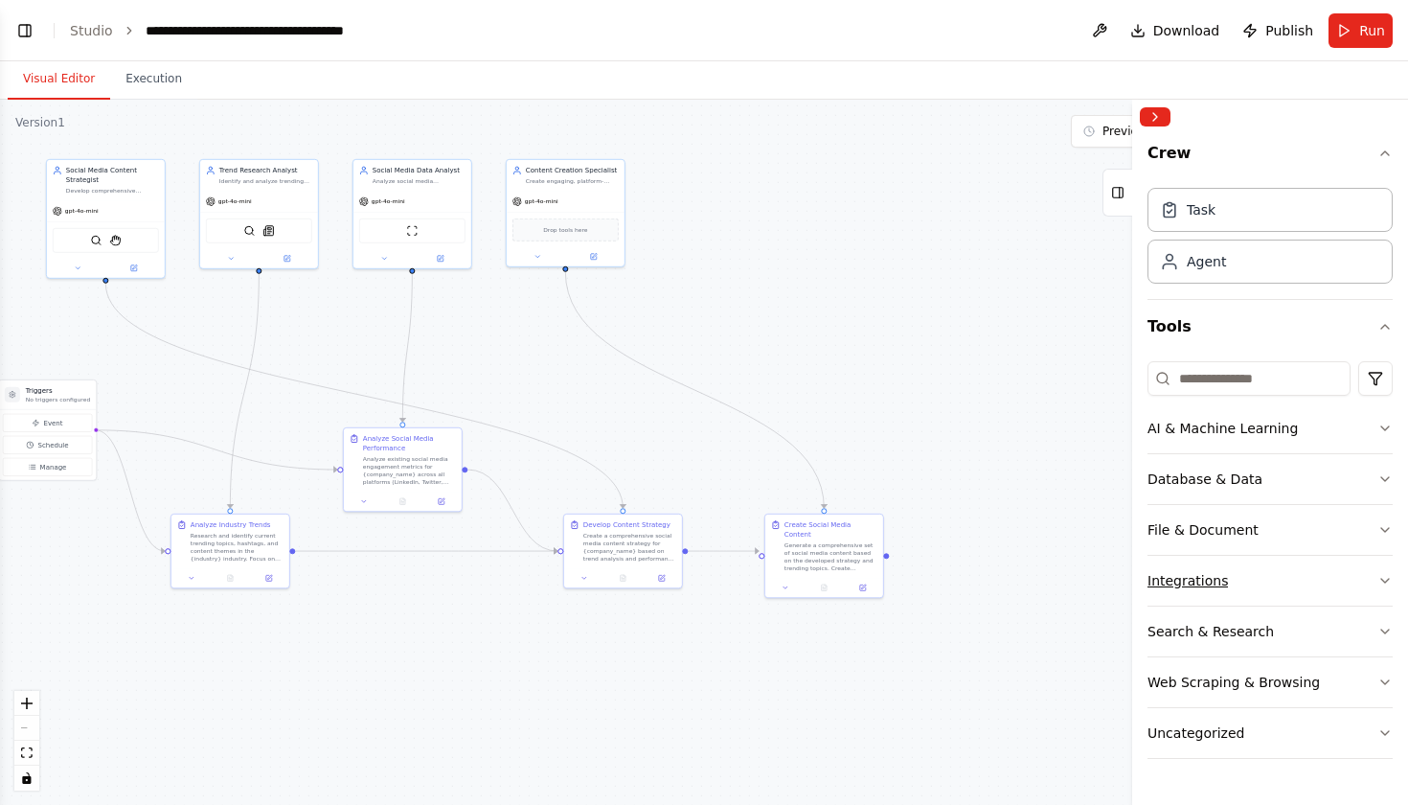
click at [1302, 601] on button "Integrations" at bounding box center [1270, 581] width 245 height 50
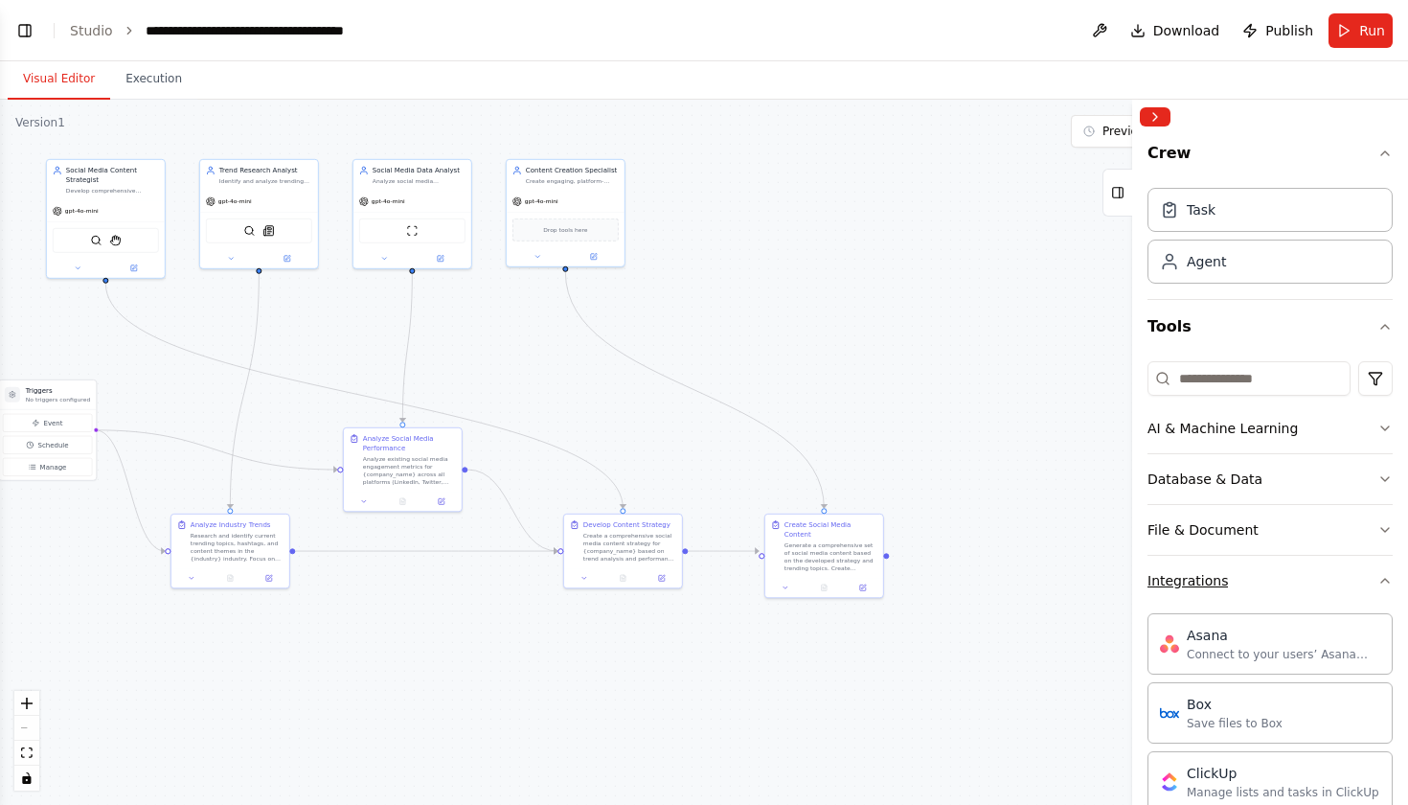
click at [1302, 601] on button "Integrations" at bounding box center [1270, 581] width 245 height 50
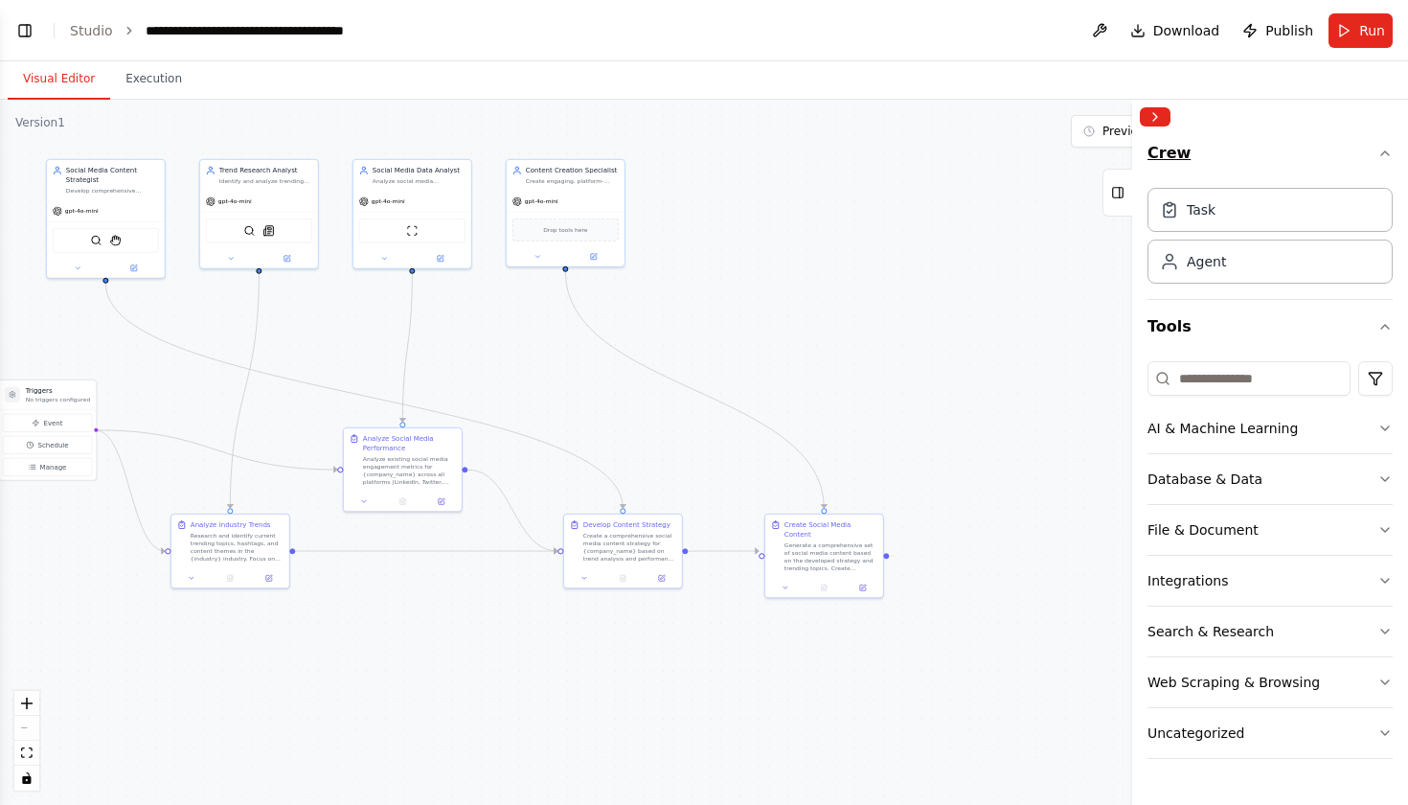
click at [1387, 155] on icon "button" at bounding box center [1384, 153] width 15 height 15
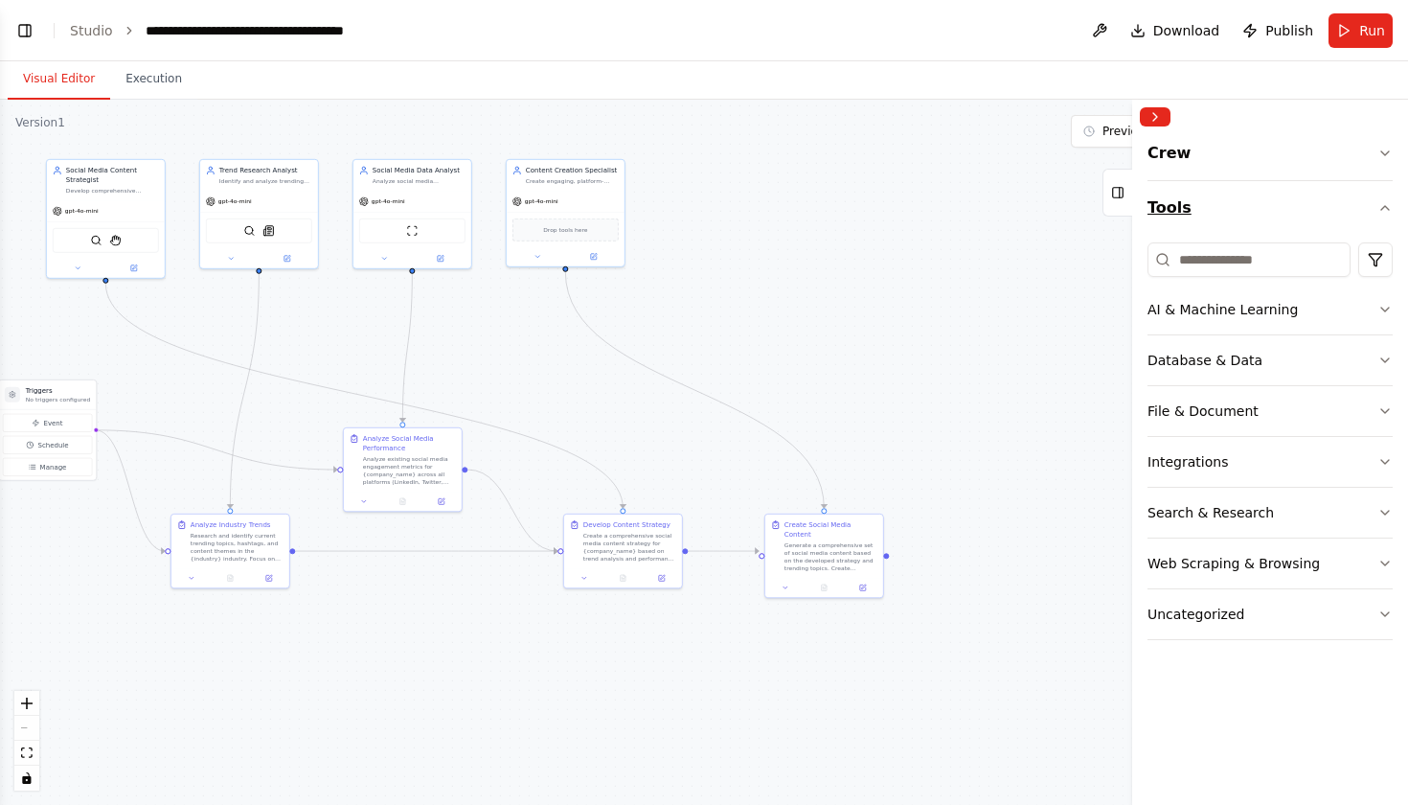
click at [1379, 202] on icon "button" at bounding box center [1384, 207] width 15 height 15
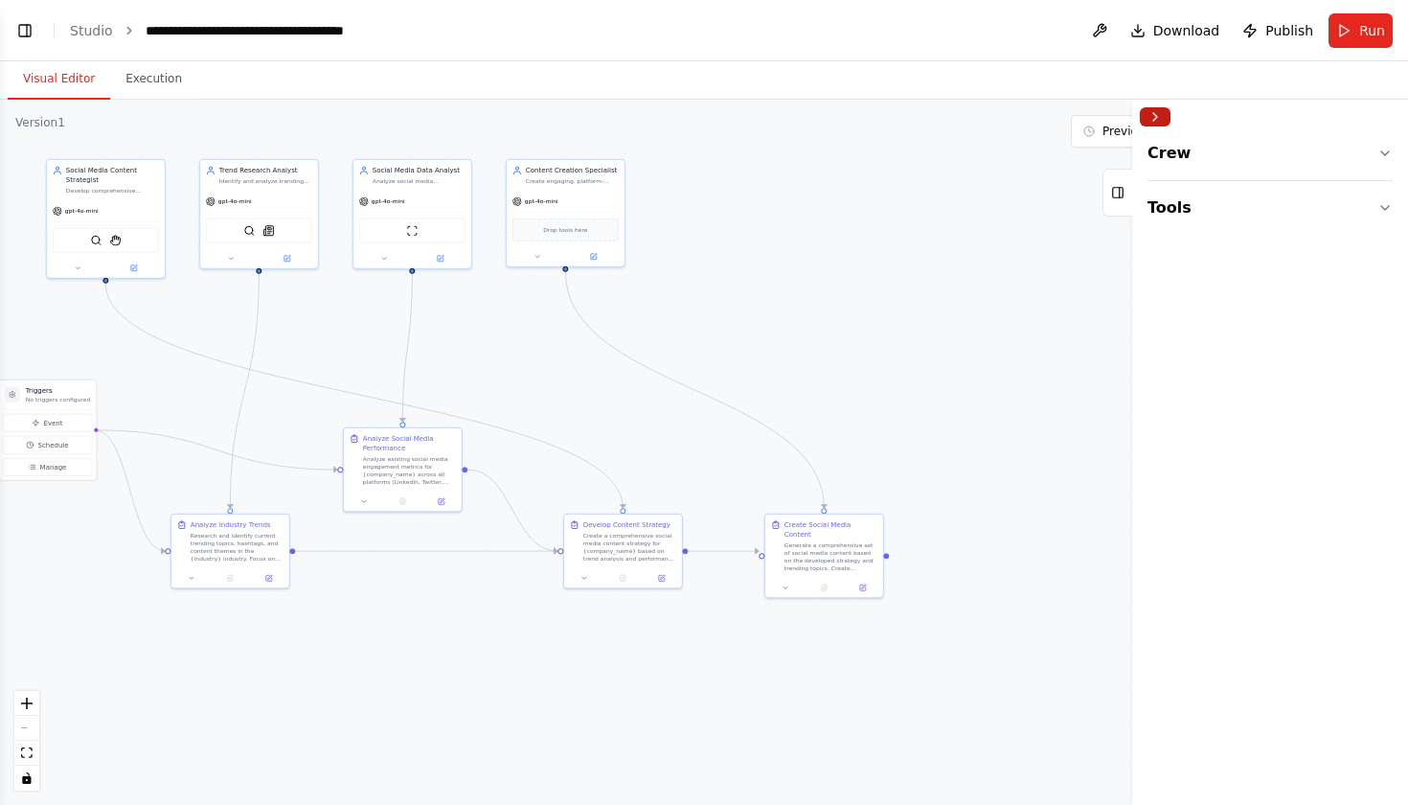
click at [1160, 122] on button "Collapse right sidebar" at bounding box center [1155, 116] width 31 height 19
